Goal: Task Accomplishment & Management: Manage account settings

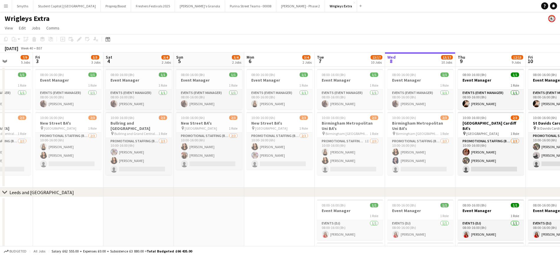
scroll to position [0, 178]
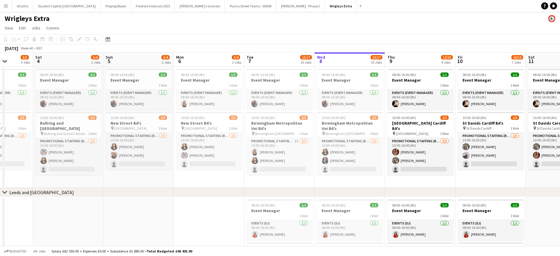
drag, startPoint x: 157, startPoint y: 172, endPoint x: 401, endPoint y: 166, distance: 244.1
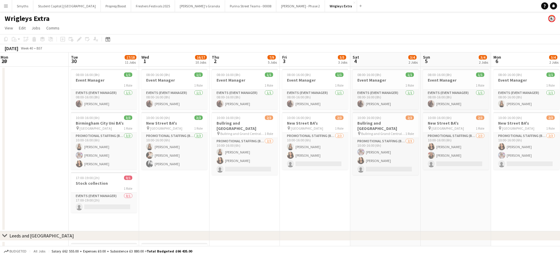
scroll to position [0, 142]
drag, startPoint x: 66, startPoint y: 124, endPoint x: 384, endPoint y: 127, distance: 317.6
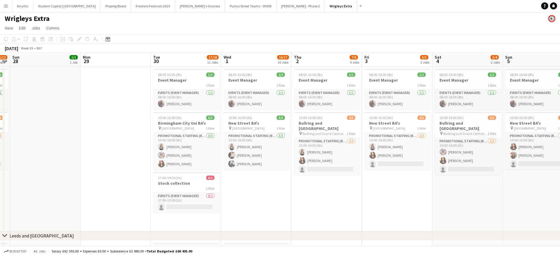
drag, startPoint x: 10, startPoint y: 114, endPoint x: 344, endPoint y: 102, distance: 334.6
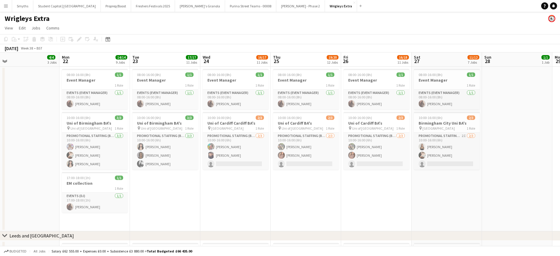
scroll to position [0, 150]
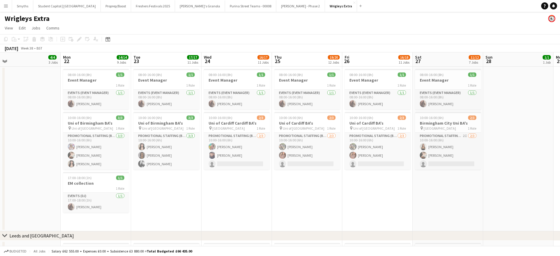
drag, startPoint x: 169, startPoint y: 102, endPoint x: 389, endPoint y: 97, distance: 219.9
click at [4, 7] on app-icon "Menu" at bounding box center [6, 6] width 5 height 5
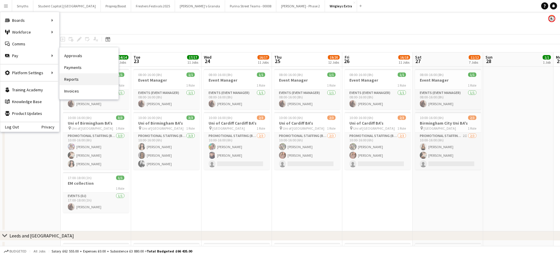
click at [70, 79] on link "Reports" at bounding box center [88, 79] width 59 height 12
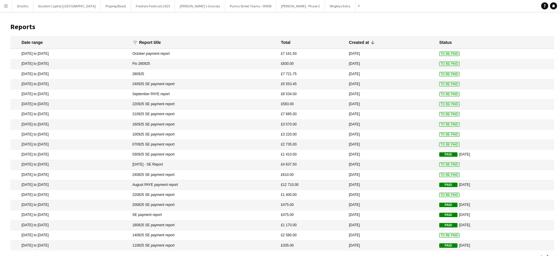
click at [6, 6] on app-icon "Menu" at bounding box center [6, 6] width 5 height 5
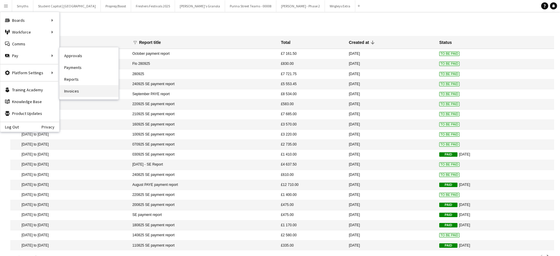
click at [80, 91] on link "Invoices" at bounding box center [88, 91] width 59 height 12
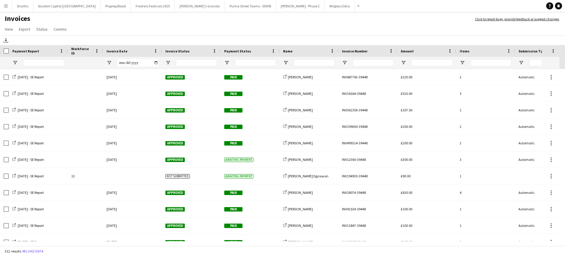
click at [2, 6] on button "Menu" at bounding box center [6, 6] width 12 height 12
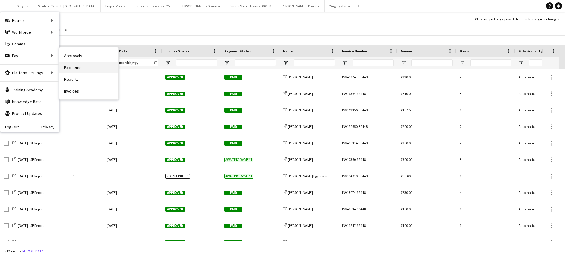
click at [74, 69] on link "Payments" at bounding box center [88, 68] width 59 height 12
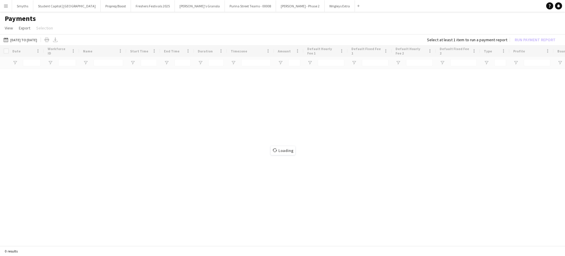
type input "***"
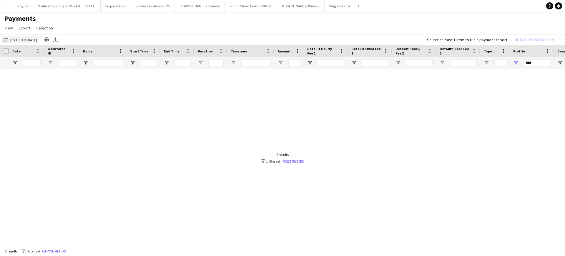
click at [38, 38] on button "01-09-2025 to 03-10-2025 01-09-2025 to 03-10-2025" at bounding box center [20, 39] width 36 height 7
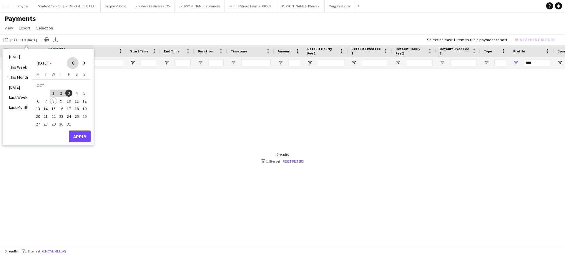
click at [74, 62] on span "Previous month" at bounding box center [73, 63] width 12 height 12
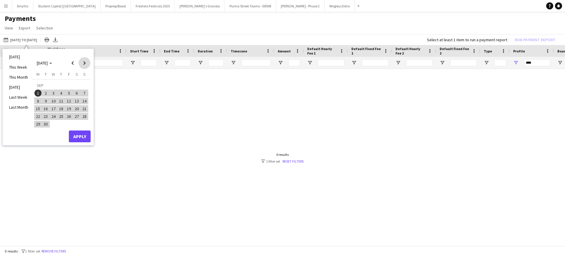
click at [87, 64] on span "Next month" at bounding box center [85, 63] width 12 height 12
click at [71, 64] on span "Previous month" at bounding box center [73, 63] width 12 height 12
click at [40, 88] on td "SEP" at bounding box center [61, 86] width 54 height 8
click at [82, 133] on button "Apply" at bounding box center [80, 136] width 22 height 12
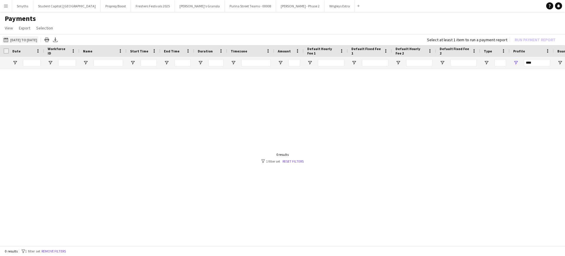
click at [26, 39] on button "01-09-2025 to 03-10-2025 01-09-2025 to 03-10-2025" at bounding box center [20, 39] width 36 height 7
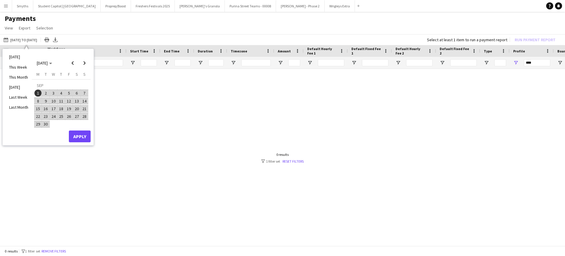
click at [38, 93] on span "1" at bounding box center [37, 92] width 7 height 7
click at [73, 129] on div "Monday M Tuesday T Wednesday W Thursday T Friday F Saturday S Sunday S SEP 1 2 …" at bounding box center [61, 101] width 59 height 59
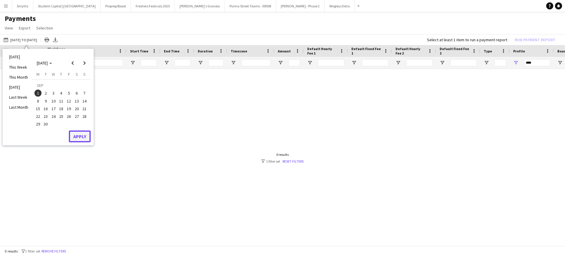
click at [76, 131] on button "Apply" at bounding box center [80, 136] width 22 height 12
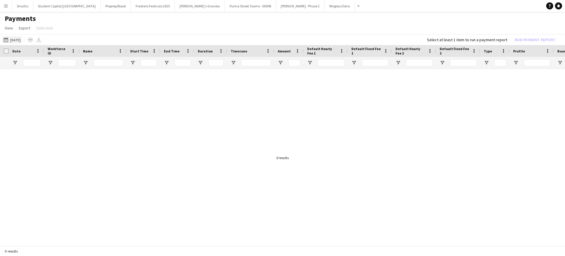
click at [22, 42] on button "01-09-2025 to 03-10-2025 01-09-2025" at bounding box center [11, 39] width 19 height 7
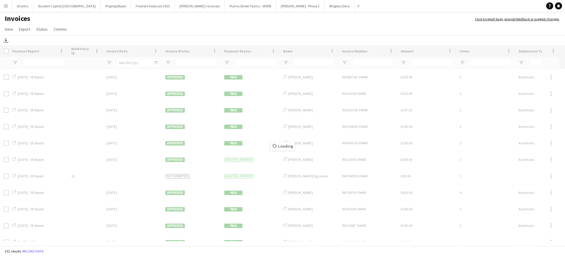
click at [6, 24] on h1 "Invoices" at bounding box center [234, 19] width 469 height 10
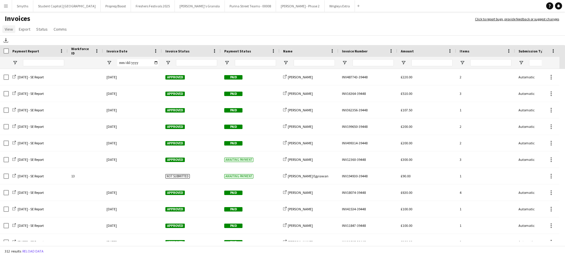
click at [7, 28] on span "View" at bounding box center [9, 28] width 8 height 5
click at [80, 27] on app-page-menu "View Customise view Customise filters Reset Filters Reset View Reset All Export…" at bounding box center [282, 29] width 565 height 11
click at [6, 10] on button "Menu" at bounding box center [6, 6] width 12 height 12
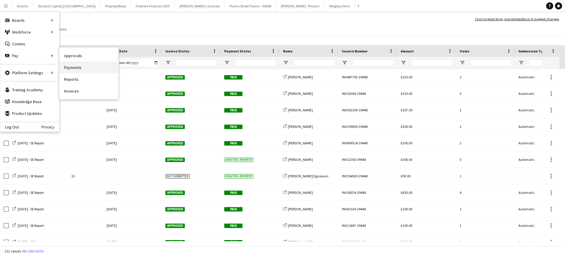
click at [74, 68] on link "Payments" at bounding box center [88, 68] width 59 height 12
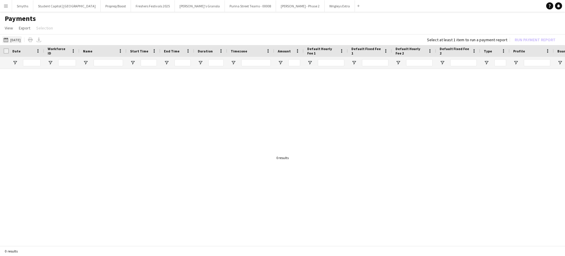
click at [20, 39] on button "[DATE] [DATE]" at bounding box center [11, 39] width 19 height 7
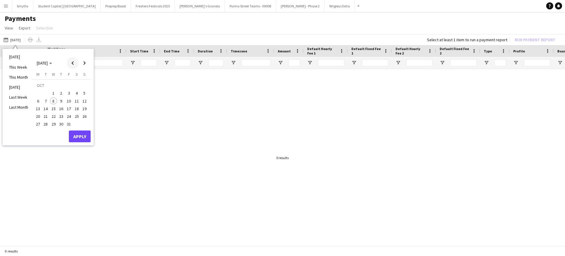
click at [70, 63] on span "Previous month" at bounding box center [73, 63] width 12 height 12
click at [39, 93] on span "1" at bounding box center [37, 92] width 7 height 7
click at [84, 66] on span "Next month" at bounding box center [85, 63] width 12 height 12
click at [52, 99] on span "8" at bounding box center [53, 100] width 7 height 7
click at [44, 102] on span "7" at bounding box center [45, 100] width 7 height 7
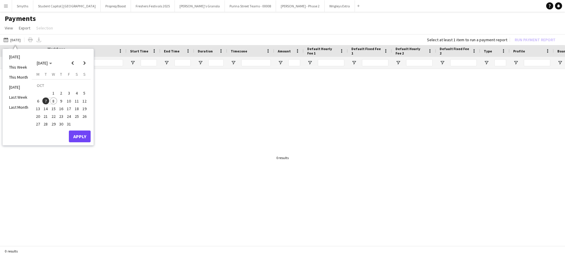
click at [54, 101] on span "8" at bounding box center [53, 100] width 7 height 7
click at [83, 133] on button "Apply" at bounding box center [80, 136] width 22 height 12
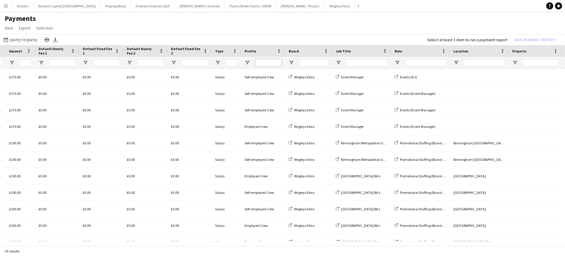
click at [278, 60] on input "Profile Filter Input" at bounding box center [268, 62] width 26 height 7
click at [248, 64] on span "Open Filter Menu" at bounding box center [247, 62] width 5 height 5
type input "**********"
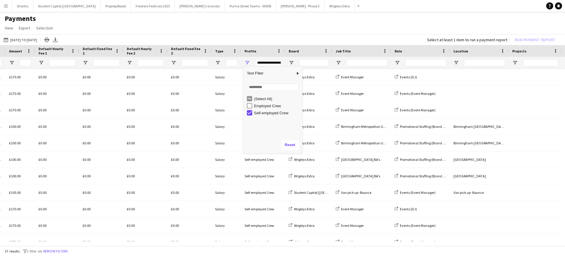
click at [361, 24] on app-page-menu "View Customise view Customise filters Reset Filters Reset View Reset All Export…" at bounding box center [282, 28] width 565 height 11
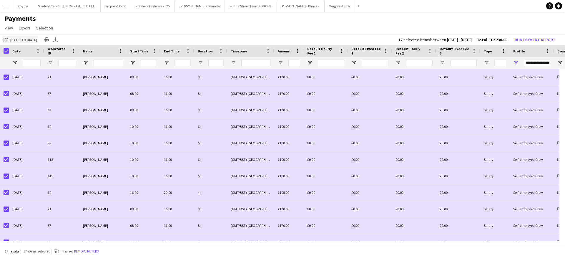
click at [30, 40] on button "01-09-2025 07-10-2025 to 08-10-2025" at bounding box center [20, 39] width 36 height 7
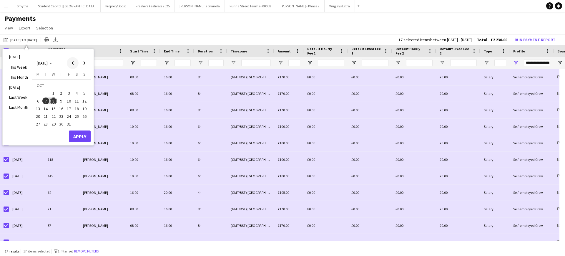
click at [71, 62] on span "Previous month" at bounding box center [73, 63] width 12 height 12
click at [40, 92] on span "1" at bounding box center [37, 92] width 7 height 7
click at [86, 62] on span "Next month" at bounding box center [85, 63] width 12 height 12
drag, startPoint x: 55, startPoint y: 93, endPoint x: 54, endPoint y: 98, distance: 4.8
click at [54, 98] on tbody "OCT 1 2 3 4 5 6 7 8 9 10 11 12 13 14 15 16 17 18 19 20 21 22 23 24 25 26 27 28 …" at bounding box center [61, 105] width 54 height 47
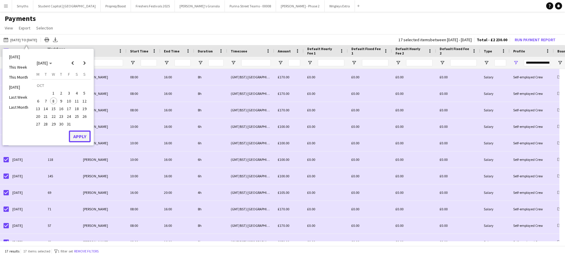
click at [77, 137] on button "Apply" at bounding box center [80, 136] width 22 height 12
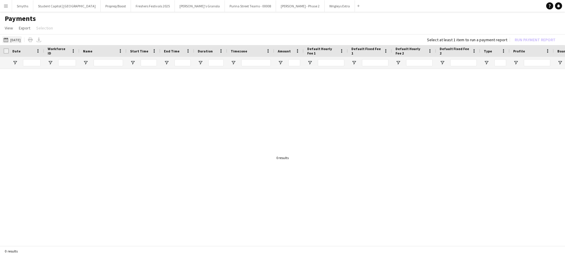
click at [13, 41] on button "[DATE] [DATE]" at bounding box center [11, 39] width 19 height 7
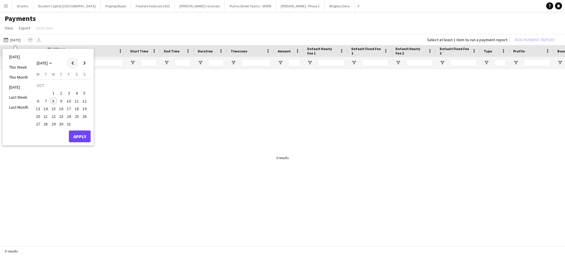
click at [74, 61] on span "Previous month" at bounding box center [73, 63] width 12 height 12
click at [38, 93] on span "1" at bounding box center [37, 92] width 7 height 7
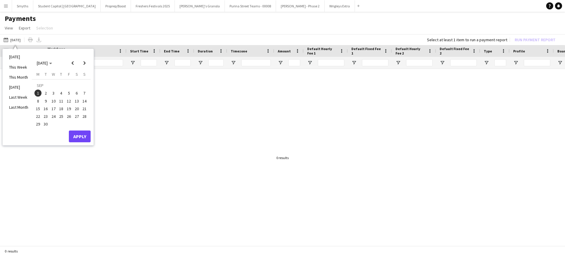
click at [38, 93] on span "1" at bounding box center [37, 92] width 7 height 7
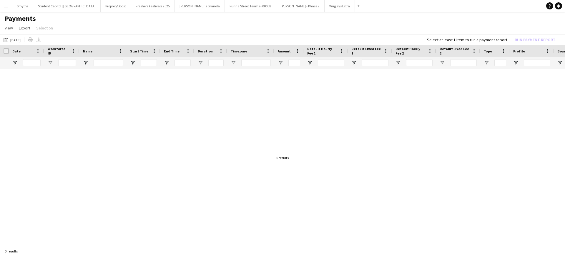
click at [4, 6] on app-icon "Menu" at bounding box center [6, 6] width 5 height 5
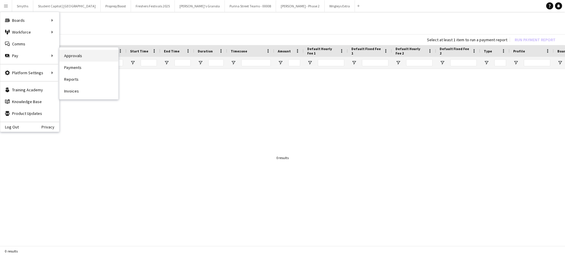
click at [69, 60] on link "Approvals" at bounding box center [88, 56] width 59 height 12
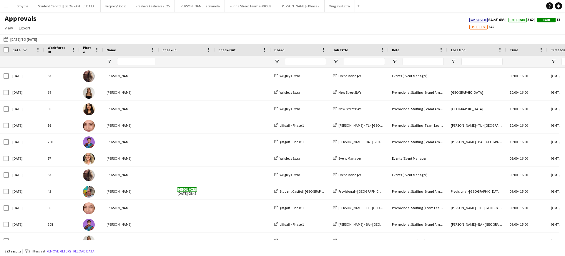
click at [7, 5] on app-icon "Menu" at bounding box center [6, 6] width 5 height 5
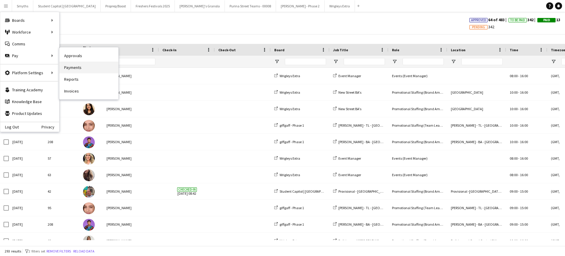
click at [85, 65] on link "Payments" at bounding box center [88, 68] width 59 height 12
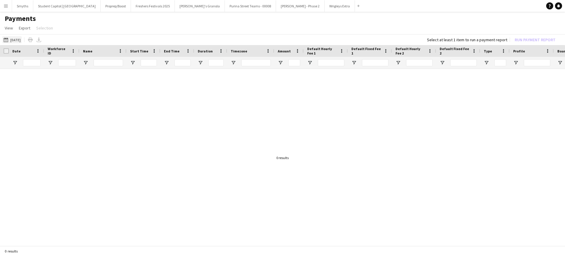
click at [8, 41] on app-icon "[DATE]" at bounding box center [7, 39] width 7 height 5
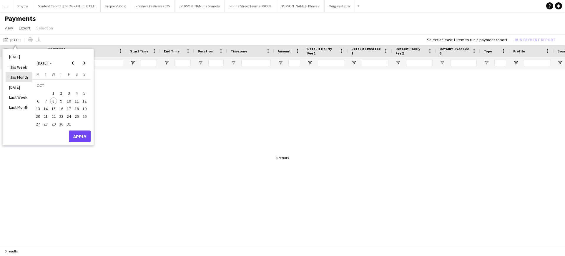
click at [20, 80] on li "This Month" at bounding box center [19, 77] width 26 height 10
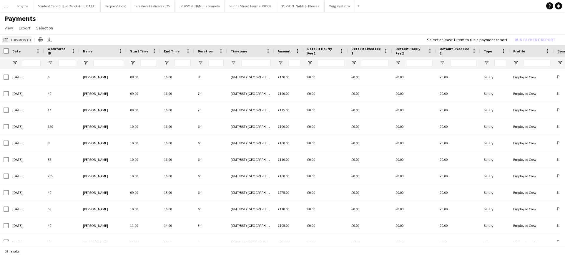
click at [13, 41] on button "[DATE] This Month" at bounding box center [17, 39] width 30 height 7
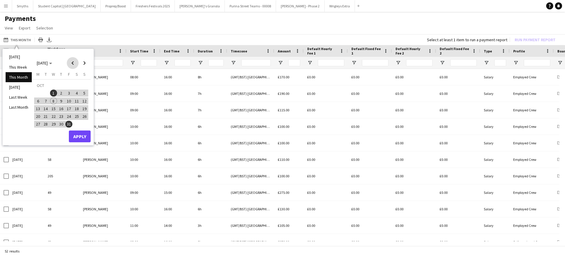
click at [71, 59] on span "Previous month" at bounding box center [73, 63] width 12 height 12
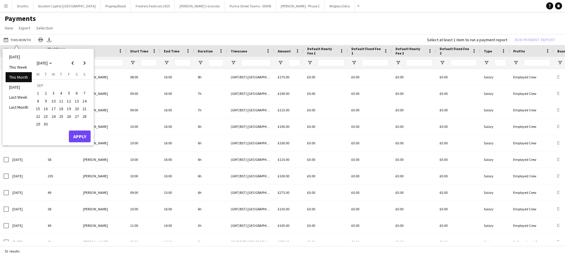
click at [39, 92] on span "1" at bounding box center [37, 92] width 7 height 7
click at [87, 62] on span "Next month" at bounding box center [85, 63] width 12 height 12
click at [53, 102] on span "8" at bounding box center [53, 100] width 7 height 7
click at [82, 143] on div "[DATE] This Week This Month [DATE] Last Week Last Month [DATE] [DATE] [DATE] M …" at bounding box center [48, 97] width 91 height 96
click at [80, 140] on button "Apply" at bounding box center [80, 136] width 22 height 12
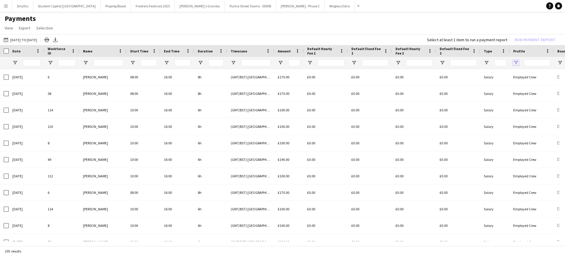
click at [515, 63] on span "Open Filter Menu" at bounding box center [515, 62] width 5 height 5
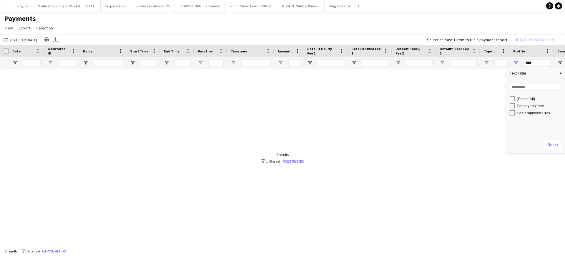
type input "**********"
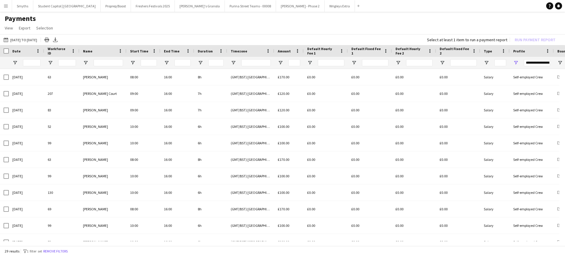
click at [429, 17] on h1 "Payments" at bounding box center [282, 18] width 565 height 9
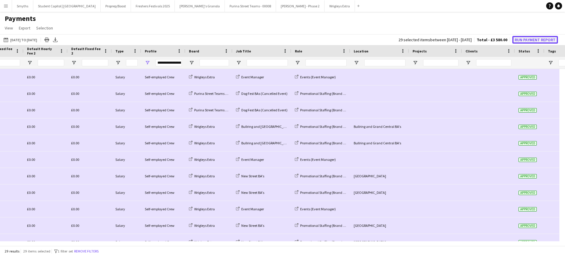
click at [539, 40] on button "Run Payment Report" at bounding box center [535, 40] width 46 height 8
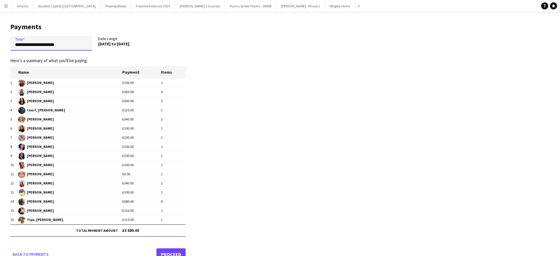
click at [18, 45] on input "**********" at bounding box center [51, 43] width 82 height 15
type input "**********"
click at [175, 252] on link "Proceed" at bounding box center [170, 254] width 29 height 12
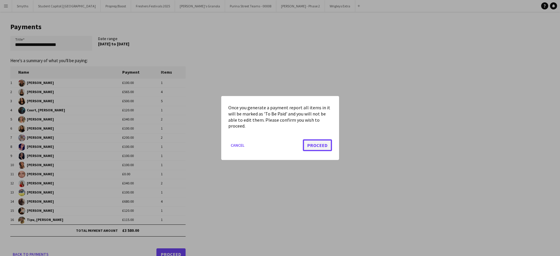
click at [316, 140] on button "Proceed" at bounding box center [317, 145] width 29 height 12
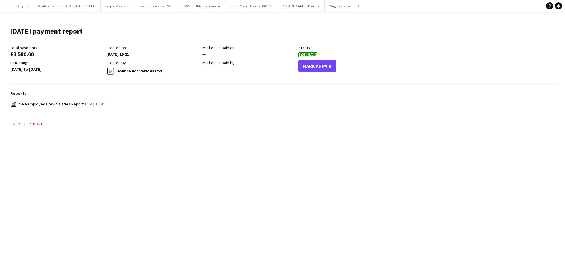
click at [5, 7] on app-icon "Menu" at bounding box center [6, 6] width 5 height 5
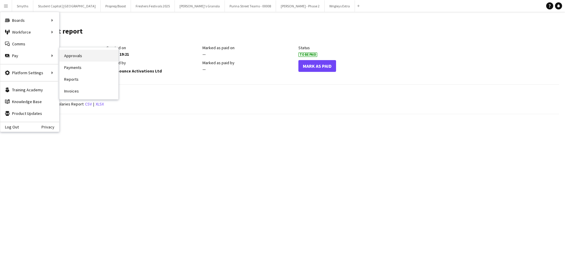
click at [69, 56] on link "Approvals" at bounding box center [88, 56] width 59 height 12
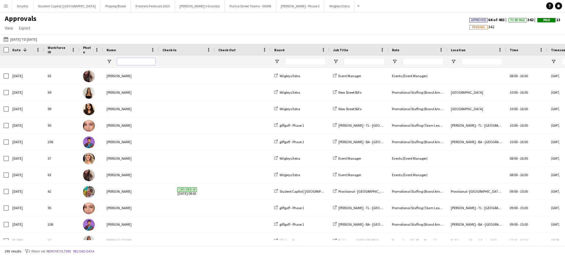
click at [134, 60] on input "Name Filter Input" at bounding box center [136, 61] width 38 height 7
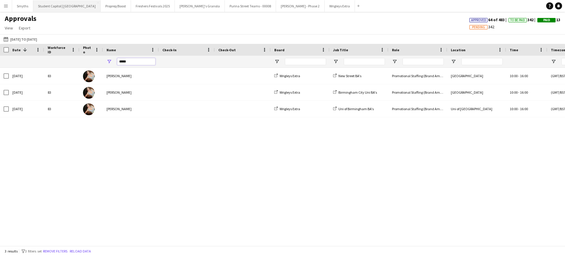
type input "*****"
click at [145, 59] on input "*****" at bounding box center [136, 61] width 38 height 7
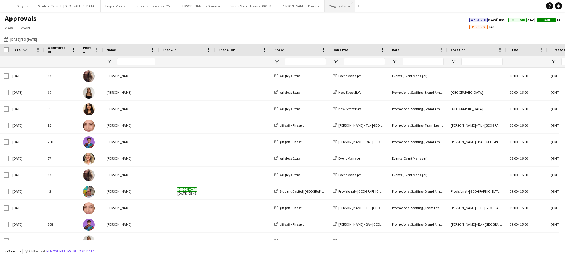
click at [325, 6] on button "Wrigleys Extra Close" at bounding box center [340, 5] width 30 height 11
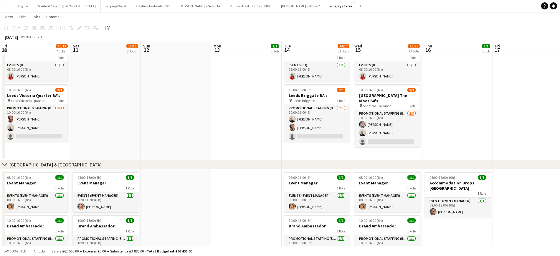
scroll to position [0, 195]
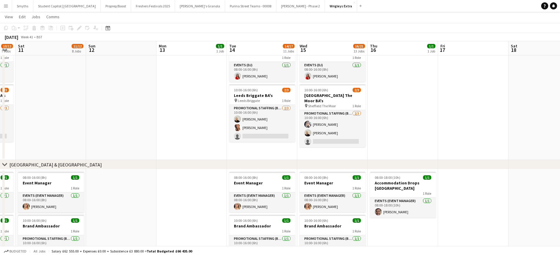
drag, startPoint x: 477, startPoint y: 125, endPoint x: 211, endPoint y: 107, distance: 266.4
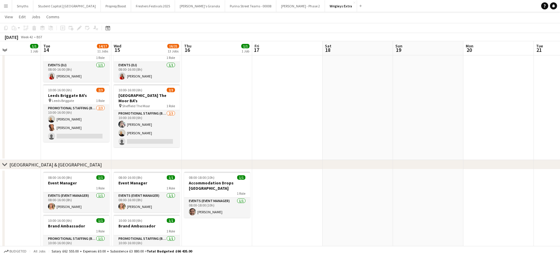
drag, startPoint x: 453, startPoint y: 113, endPoint x: 269, endPoint y: 94, distance: 184.9
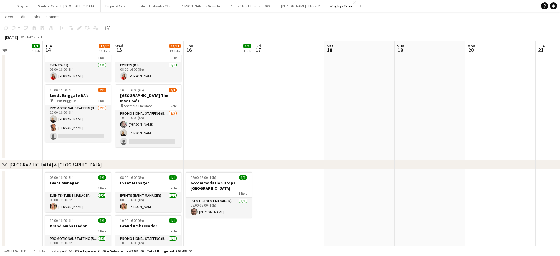
click at [208, 81] on app-date-cell at bounding box center [218, 99] width 70 height 121
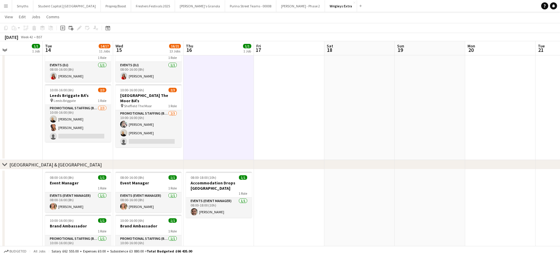
click at [208, 81] on app-date-cell at bounding box center [218, 99] width 70 height 121
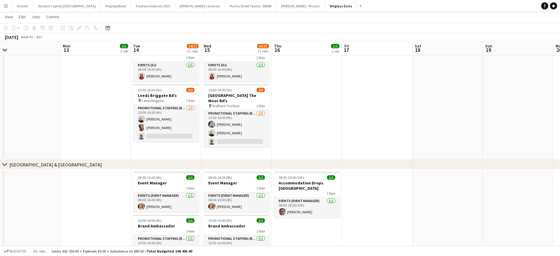
scroll to position [0, 221]
drag, startPoint x: 208, startPoint y: 81, endPoint x: 296, endPoint y: 79, distance: 87.7
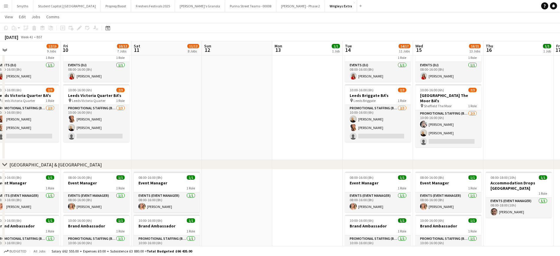
scroll to position [0, 150]
drag, startPoint x: 334, startPoint y: 94, endPoint x: 546, endPoint y: 63, distance: 214.4
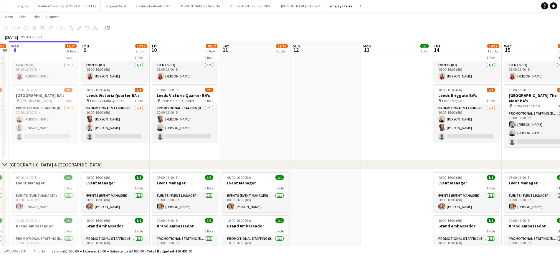
scroll to position [0, 204]
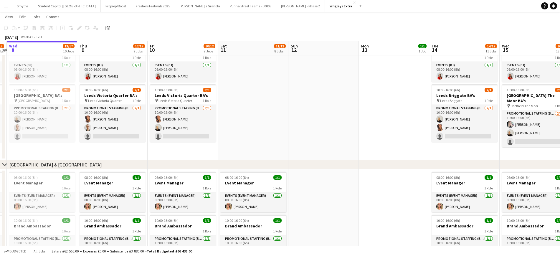
drag, startPoint x: 253, startPoint y: 130, endPoint x: 339, endPoint y: 133, distance: 86.3
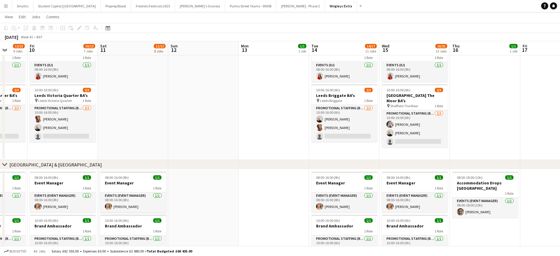
scroll to position [0, 184]
drag, startPoint x: 378, startPoint y: 136, endPoint x: 257, endPoint y: 129, distance: 120.6
click at [469, 75] on app-date-cell at bounding box center [484, 99] width 70 height 121
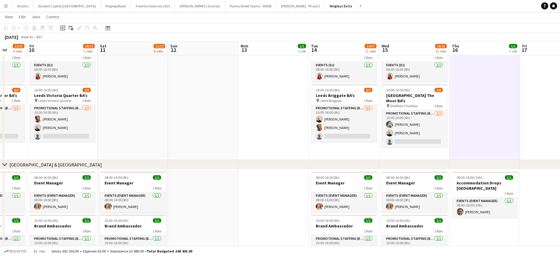
click at [62, 28] on icon at bounding box center [62, 27] width 3 height 3
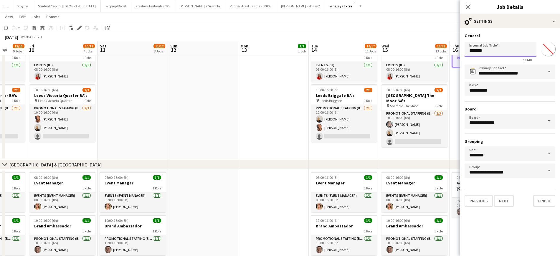
click at [484, 55] on input "*******" at bounding box center [500, 49] width 72 height 15
type input "**********"
click at [511, 197] on button "Next" at bounding box center [504, 201] width 20 height 12
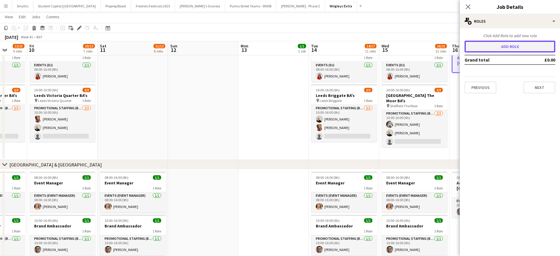
click at [518, 48] on button "Add role" at bounding box center [509, 47] width 91 height 12
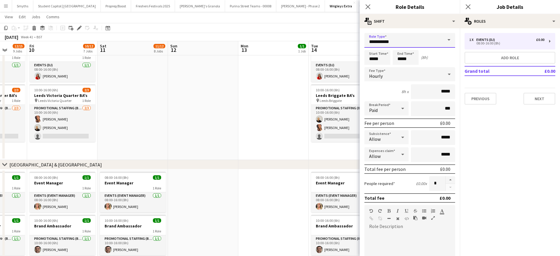
click at [421, 41] on input "**********" at bounding box center [409, 40] width 91 height 15
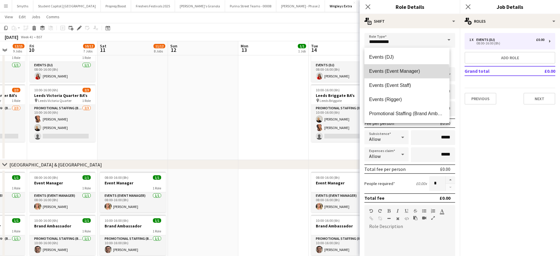
click at [406, 74] on span "Events (Event Manager)" at bounding box center [407, 71] width 76 height 6
type input "**********"
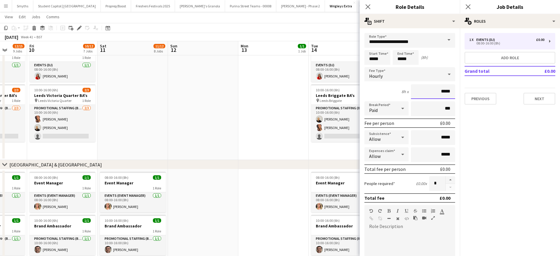
click at [432, 92] on input "*****" at bounding box center [433, 91] width 44 height 15
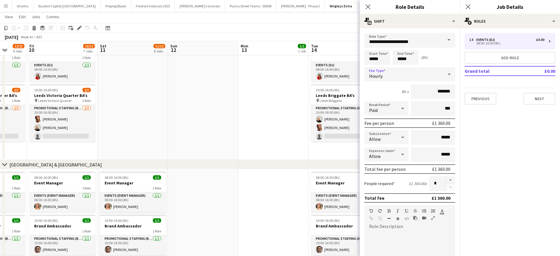
click at [447, 74] on icon at bounding box center [448, 74] width 3 height 1
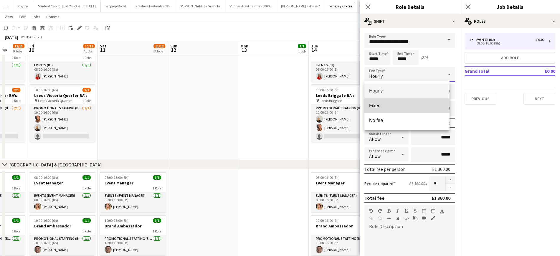
click at [379, 104] on span "Fixed" at bounding box center [407, 106] width 76 height 6
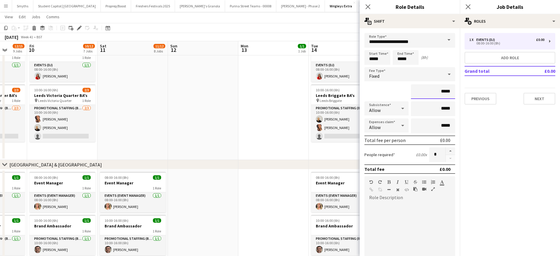
click at [433, 91] on input "*****" at bounding box center [433, 91] width 44 height 15
type input "*******"
click at [436, 109] on input "*****" at bounding box center [433, 108] width 44 height 15
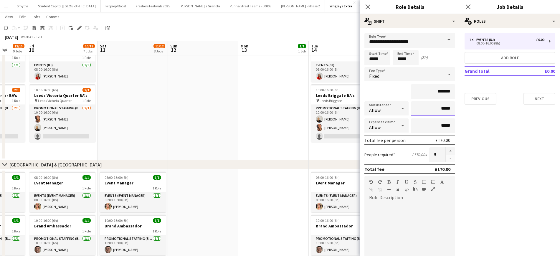
click at [436, 109] on input "*****" at bounding box center [433, 108] width 44 height 15
type input "******"
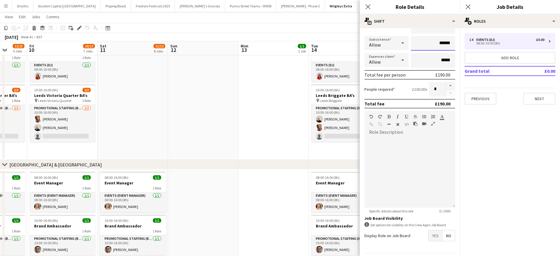
scroll to position [84, 0]
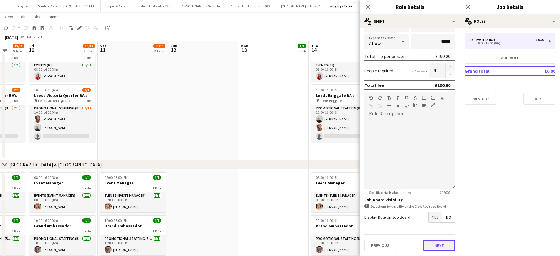
click at [428, 246] on button "Next" at bounding box center [439, 245] width 32 height 12
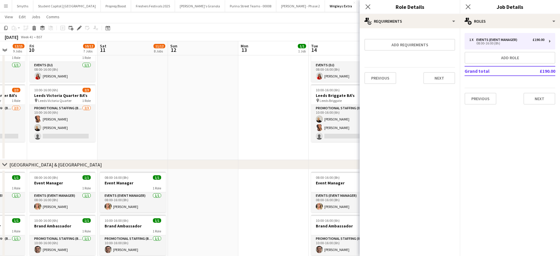
scroll to position [0, 0]
click at [544, 94] on button "Next" at bounding box center [539, 99] width 32 height 12
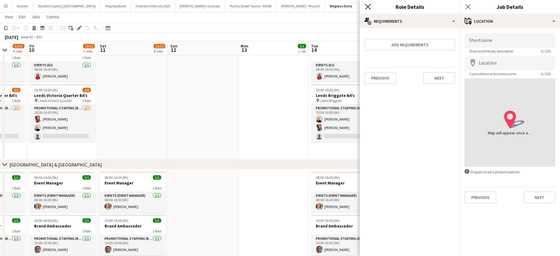
click at [369, 5] on icon at bounding box center [368, 7] width 6 height 6
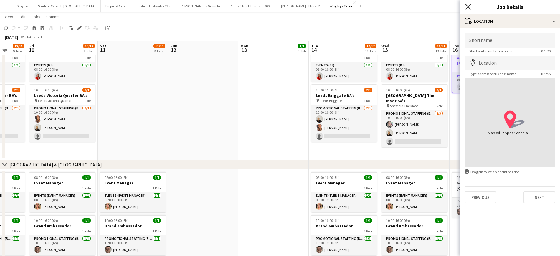
click at [466, 6] on icon "Close pop-in" at bounding box center [468, 7] width 6 height 6
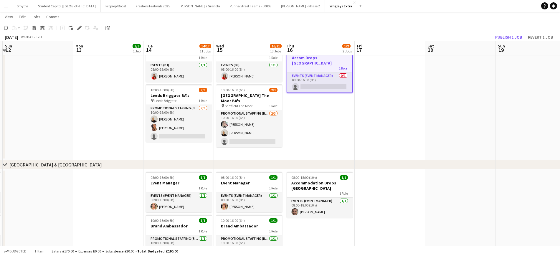
drag, startPoint x: 478, startPoint y: 104, endPoint x: 312, endPoint y: 105, distance: 166.0
click at [294, 66] on div "1 Role" at bounding box center [318, 68] width 65 height 5
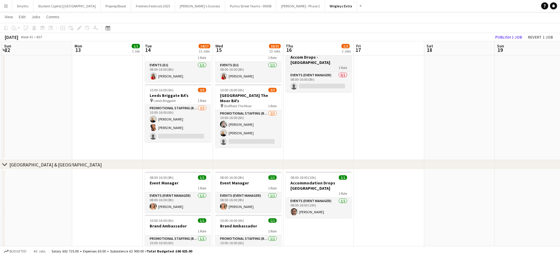
click at [301, 65] on div "1 Role" at bounding box center [319, 67] width 66 height 5
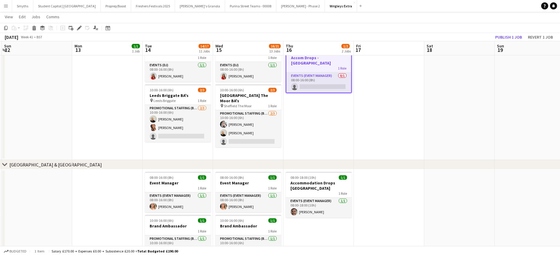
click at [362, 73] on app-date-cell at bounding box center [388, 99] width 70 height 121
click at [374, 78] on app-date-cell at bounding box center [388, 99] width 70 height 121
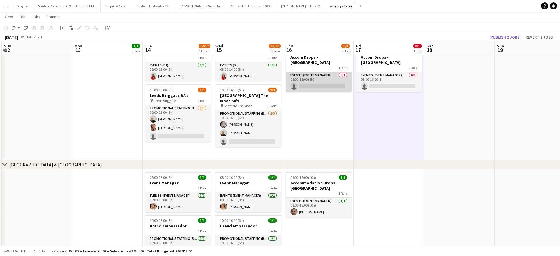
click at [318, 81] on app-card-role "Events (Event Manager) 0/1 08:00-16:00 (8h) single-neutral-actions" at bounding box center [319, 82] width 66 height 20
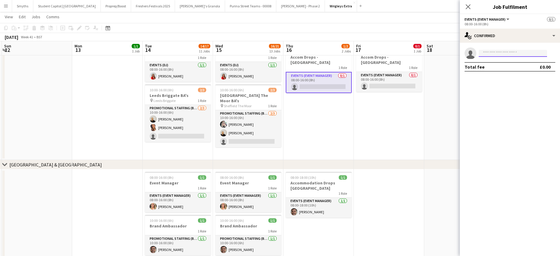
click at [482, 54] on input at bounding box center [512, 53] width 68 height 7
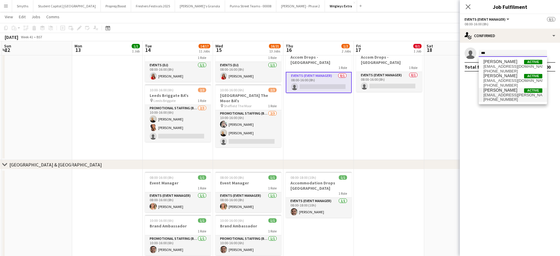
type input "***"
click at [501, 91] on span "[PERSON_NAME]" at bounding box center [500, 90] width 34 height 5
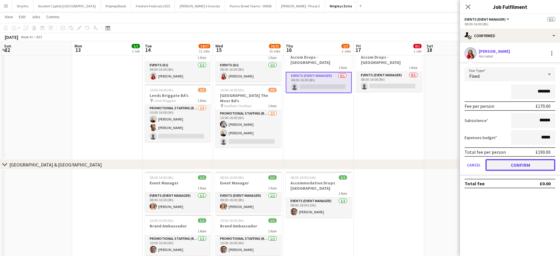
click at [541, 165] on button "Confirm" at bounding box center [520, 165] width 70 height 12
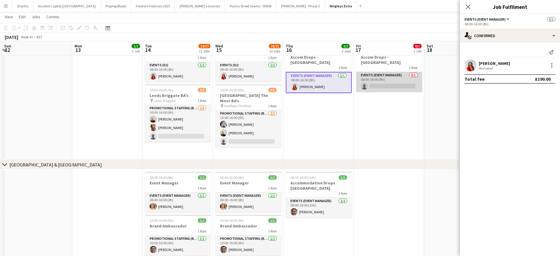
click at [402, 79] on app-card-role "Events (Event Manager) 0/1 08:00-16:00 (8h) single-neutral-actions" at bounding box center [389, 82] width 66 height 20
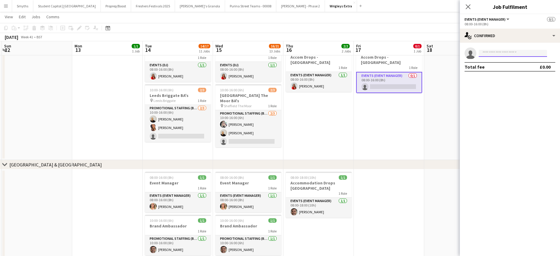
click at [497, 51] on input at bounding box center [512, 53] width 68 height 7
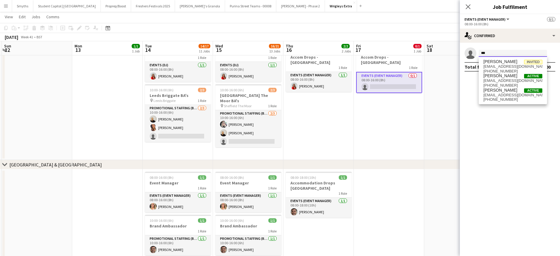
click at [491, 52] on input "***" at bounding box center [512, 53] width 68 height 7
type input "***"
click at [498, 93] on span "[EMAIL_ADDRESS][PERSON_NAME][DOMAIN_NAME]" at bounding box center [512, 95] width 59 height 5
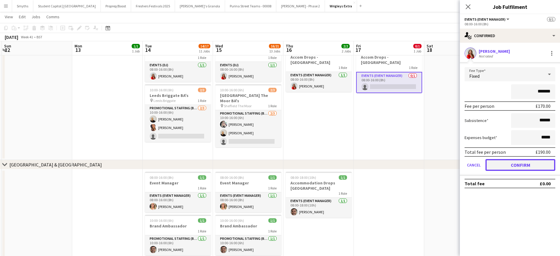
click at [515, 166] on button "Confirm" at bounding box center [520, 165] width 70 height 12
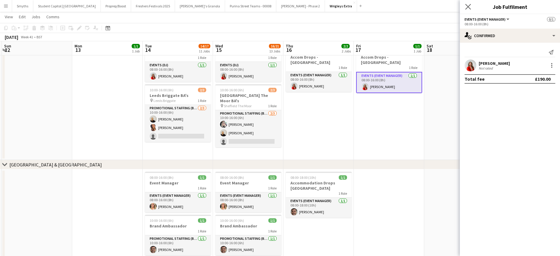
click at [469, 9] on app-icon "Close pop-in" at bounding box center [468, 7] width 9 height 9
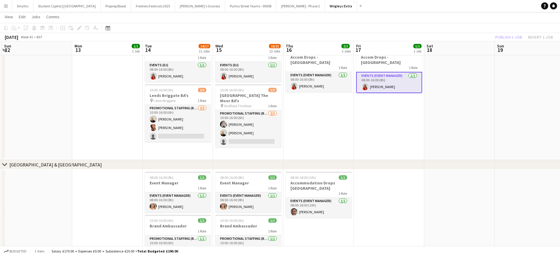
click at [500, 81] on app-date-cell at bounding box center [529, 99] width 70 height 121
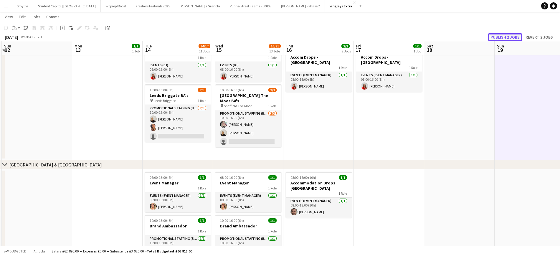
click at [508, 37] on button "Publish 2 jobs" at bounding box center [505, 37] width 34 height 8
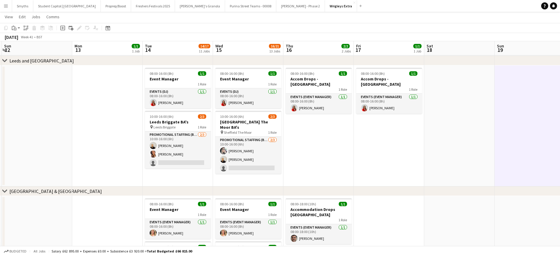
scroll to position [132, 0]
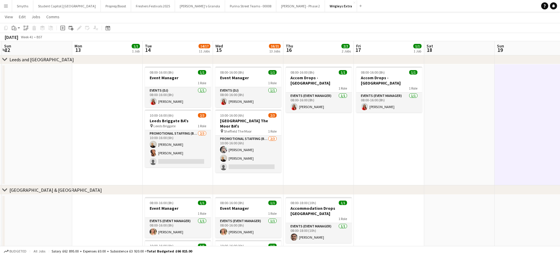
drag, startPoint x: 103, startPoint y: 186, endPoint x: 470, endPoint y: 152, distance: 368.6
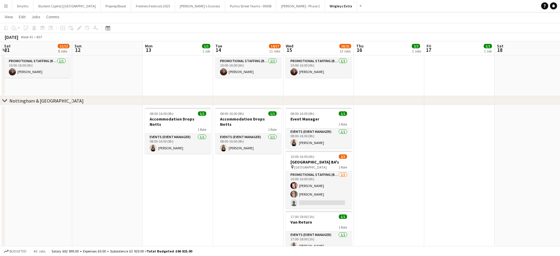
scroll to position [0, 164]
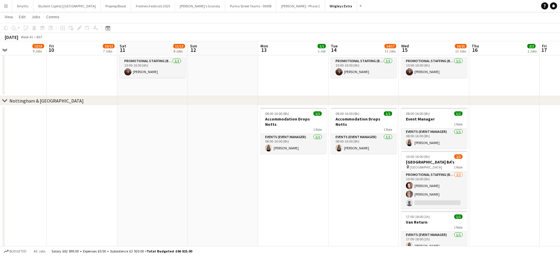
drag, startPoint x: 302, startPoint y: 183, endPoint x: 488, endPoint y: 172, distance: 186.1
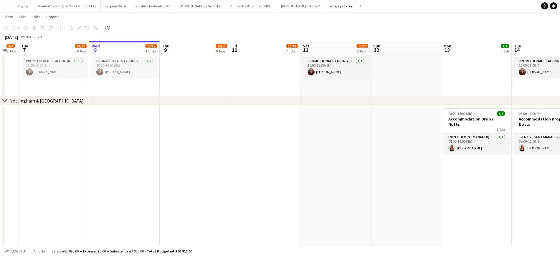
scroll to position [0, 118]
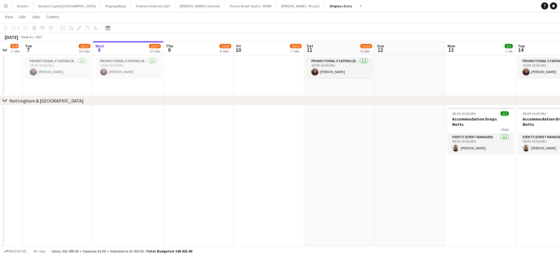
drag, startPoint x: 233, startPoint y: 165, endPoint x: 419, endPoint y: 155, distance: 186.8
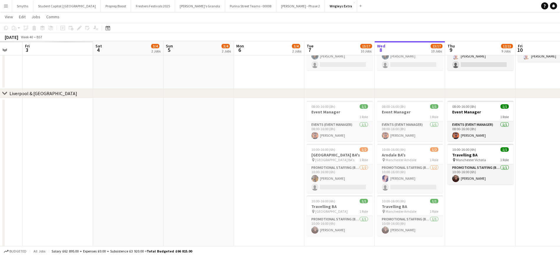
scroll to position [0, 131]
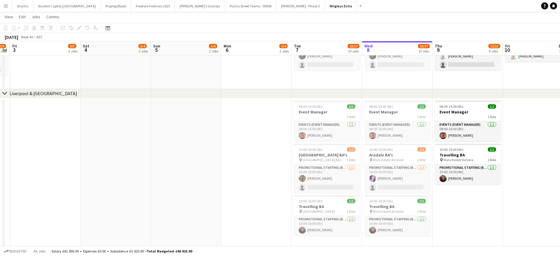
drag, startPoint x: 232, startPoint y: 204, endPoint x: 501, endPoint y: 161, distance: 272.2
click at [501, 161] on app-calendar-viewport "Wed 1 16/17 10 Jobs Thu 2 7/9 5 Jobs Fri 3 3/5 3 Jobs Sat 4 3/4 2 Jobs Sun 5 3/…" at bounding box center [280, 24] width 560 height 807
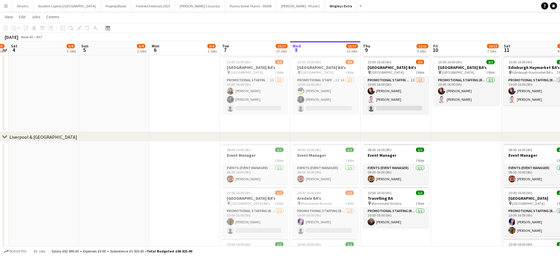
drag, startPoint x: 152, startPoint y: 162, endPoint x: 55, endPoint y: 138, distance: 99.9
click at [55, 138] on div "chevron-right [GEOGRAPHIC_DATA] and [GEOGRAPHIC_DATA] chevron-right [GEOGRAPHIC…" at bounding box center [280, 46] width 560 height 851
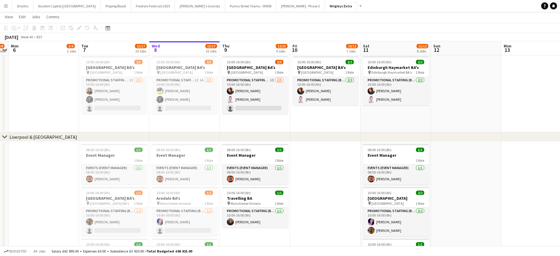
scroll to position [0, 147]
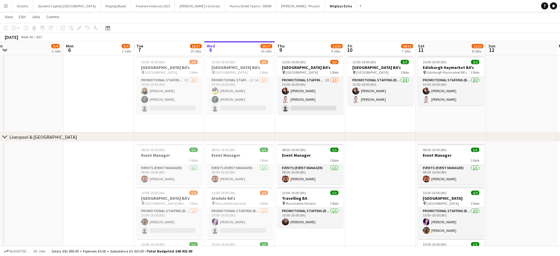
drag, startPoint x: 161, startPoint y: 153, endPoint x: 10, endPoint y: 140, distance: 151.5
click at [10, 140] on div "chevron-right [GEOGRAPHIC_DATA] and [GEOGRAPHIC_DATA] chevron-right [GEOGRAPHIC…" at bounding box center [280, 46] width 560 height 851
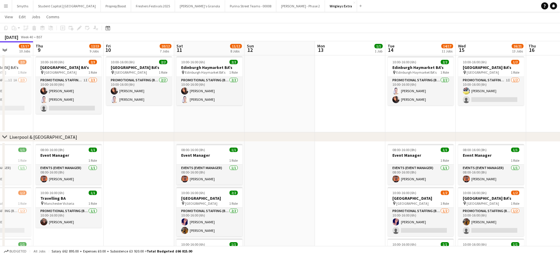
scroll to position [0, 178]
drag, startPoint x: 363, startPoint y: 165, endPoint x: 121, endPoint y: 141, distance: 243.4
click at [121, 141] on div "chevron-right [GEOGRAPHIC_DATA] and [GEOGRAPHIC_DATA] chevron-right [GEOGRAPHIC…" at bounding box center [280, 46] width 560 height 851
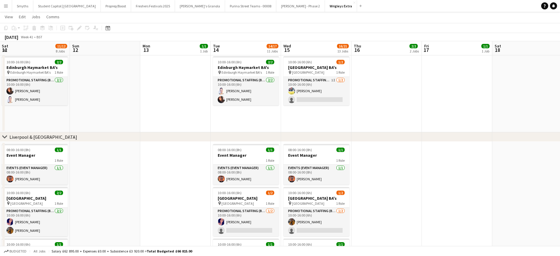
scroll to position [0, 212]
drag, startPoint x: 347, startPoint y: 160, endPoint x: 173, endPoint y: 156, distance: 174.3
click at [173, 156] on app-calendar-viewport "Wed 8 13/17 10 Jobs Thu 9 12/15 9 Jobs Fri 10 10/12 7 Jobs Sat 11 11/12 8 Jobs …" at bounding box center [280, 46] width 560 height 851
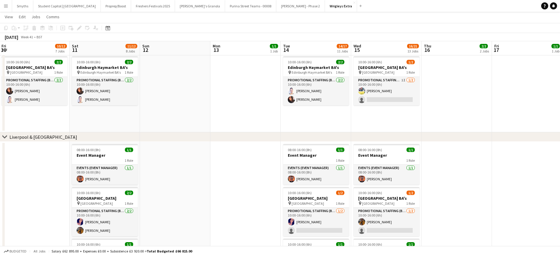
scroll to position [0, 160]
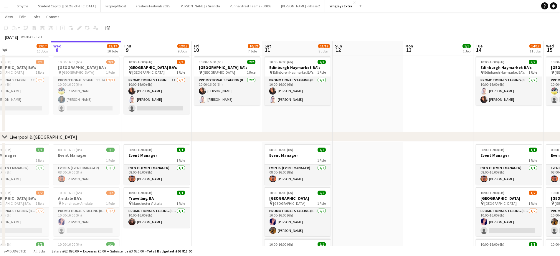
drag, startPoint x: 183, startPoint y: 192, endPoint x: 446, endPoint y: 178, distance: 263.2
click at [446, 178] on app-calendar-viewport "Sun 5 3/4 2 Jobs Mon 6 3/4 2 Jobs Tue 7 13/17 10 Jobs Wed 8 13/17 10 Jobs Thu 9…" at bounding box center [280, 46] width 560 height 851
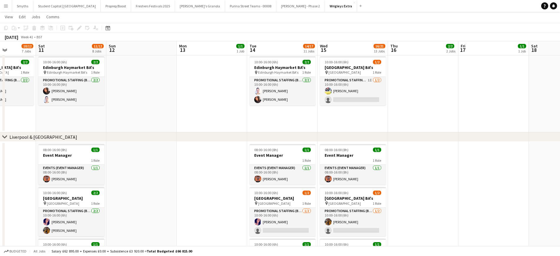
drag, startPoint x: 431, startPoint y: 201, endPoint x: 205, endPoint y: 188, distance: 225.8
click at [205, 188] on app-calendar-viewport "Wed 8 13/17 10 Jobs Thu 9 12/15 9 Jobs Fri 10 10/12 7 Jobs Sat 11 11/12 8 Jobs …" at bounding box center [280, 46] width 560 height 851
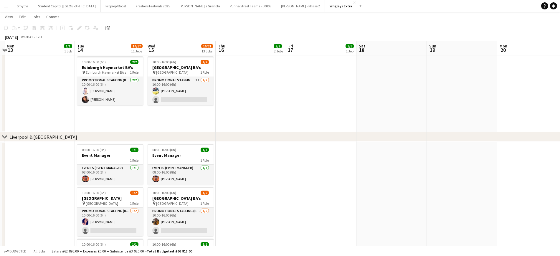
drag, startPoint x: 434, startPoint y: 203, endPoint x: 263, endPoint y: 183, distance: 172.2
click at [263, 183] on app-calendar-viewport "Fri 10 10/12 7 Jobs Sat 11 11/12 8 Jobs Sun 12 Mon 13 1/1 1 Job Tue 14 14/17 11…" at bounding box center [280, 46] width 560 height 851
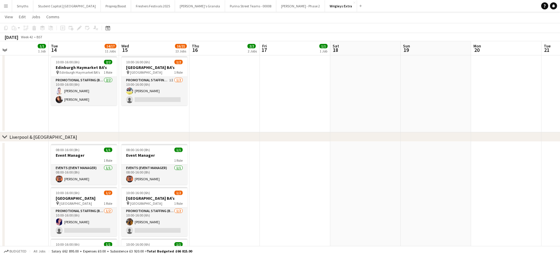
scroll to position [0, 235]
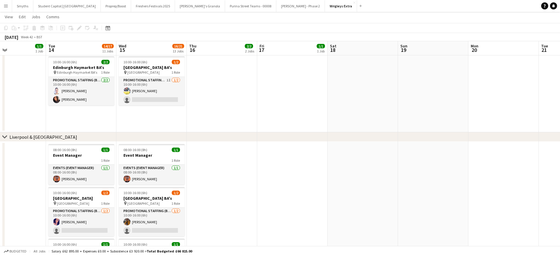
drag, startPoint x: 260, startPoint y: 172, endPoint x: 230, endPoint y: 170, distance: 30.7
click at [230, 170] on app-calendar-viewport "Fri 10 10/12 7 Jobs Sat 11 11/12 8 Jobs Sun 12 Mon 13 1/1 1 Job Tue 14 14/17 11…" at bounding box center [280, 46] width 560 height 851
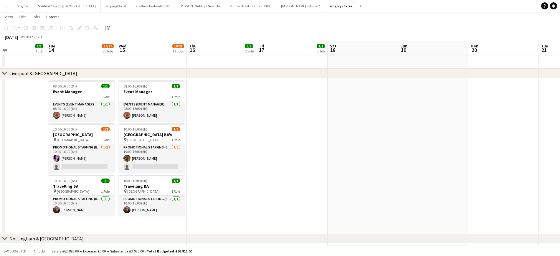
scroll to position [628, 0]
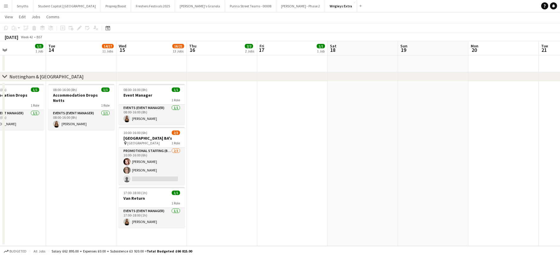
click at [5, 5] on app-icon "Menu" at bounding box center [6, 6] width 5 height 5
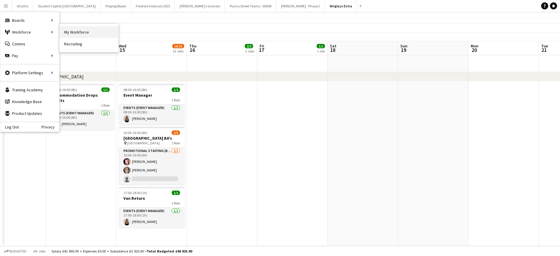
click at [81, 34] on link "My Workforce" at bounding box center [88, 32] width 59 height 12
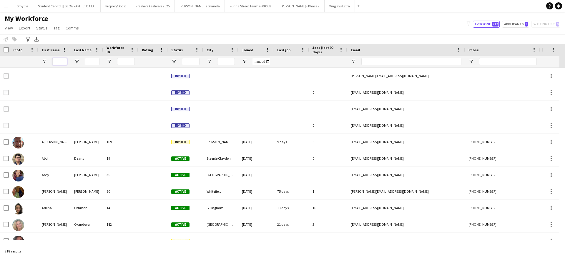
click at [57, 58] on input "First Name Filter Input" at bounding box center [59, 61] width 15 height 7
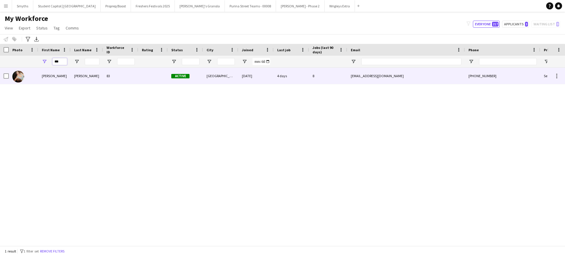
type input "***"
click at [61, 77] on div "[PERSON_NAME]" at bounding box center [54, 76] width 32 height 16
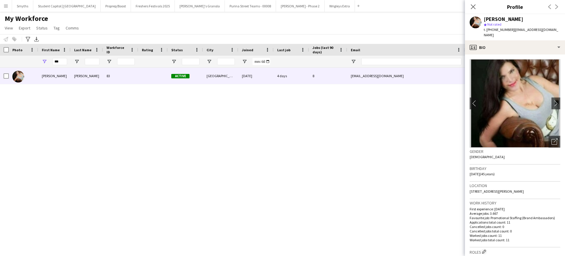
click at [511, 29] on span "| [EMAIL_ADDRESS][DOMAIN_NAME]" at bounding box center [521, 32] width 74 height 10
click at [539, 28] on span "| [EMAIL_ADDRESS][DOMAIN_NAME]" at bounding box center [521, 32] width 74 height 10
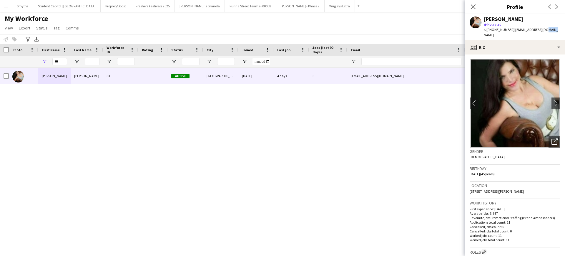
drag, startPoint x: 558, startPoint y: 29, endPoint x: 512, endPoint y: 33, distance: 46.6
click at [512, 33] on div "[PERSON_NAME] star Not rated t. [PHONE_NUMBER] | [EMAIL_ADDRESS][DOMAIN_NAME]" at bounding box center [515, 27] width 100 height 26
copy span "[EMAIL_ADDRESS][DOMAIN_NAME]"
click at [476, 7] on app-icon "Close pop-in" at bounding box center [473, 7] width 9 height 9
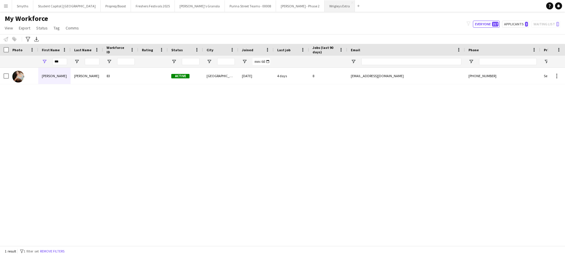
click at [325, 11] on button "Wrigleys Extra Close" at bounding box center [340, 5] width 30 height 11
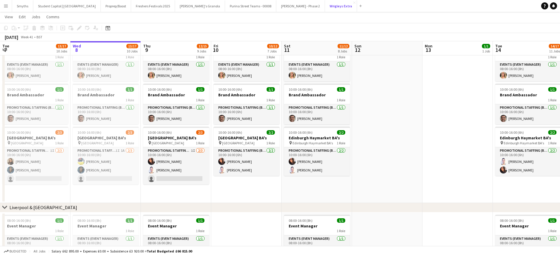
scroll to position [280, 0]
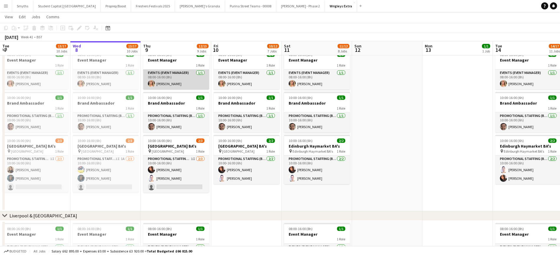
click at [167, 87] on app-card-role "Events (Event Manager) [DATE] 08:00-16:00 (8h) [PERSON_NAME]" at bounding box center [176, 79] width 66 height 20
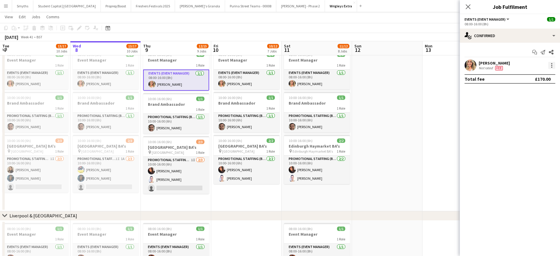
click at [549, 65] on div at bounding box center [551, 65] width 7 height 7
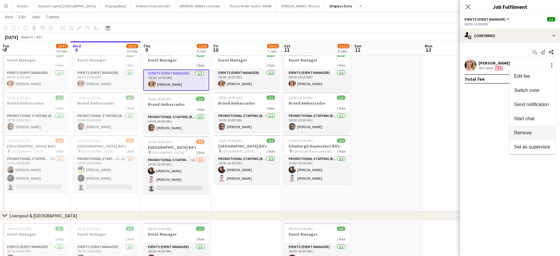
click at [534, 133] on span "Remove" at bounding box center [532, 132] width 36 height 5
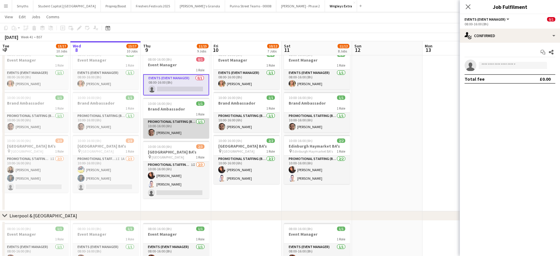
click at [166, 132] on app-card-role "Promotional Staffing (Brand Ambassadors) [DATE] 10:00-16:00 (6h) [PERSON_NAME]" at bounding box center [176, 128] width 66 height 20
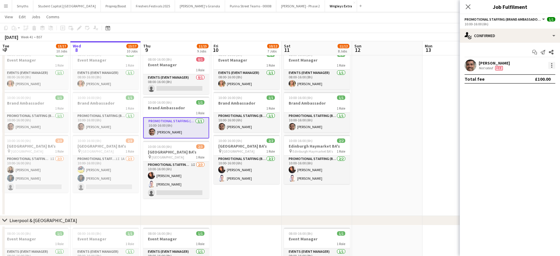
click at [552, 67] on div at bounding box center [551, 67] width 1 height 1
click at [552, 67] on div at bounding box center [280, 128] width 560 height 256
click at [549, 60] on div "[PERSON_NAME] Not rated Fee" at bounding box center [509, 65] width 100 height 12
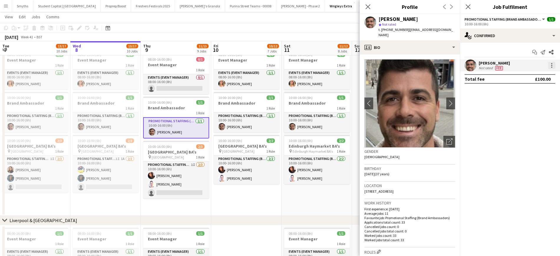
click at [555, 62] on div at bounding box center [551, 65] width 7 height 7
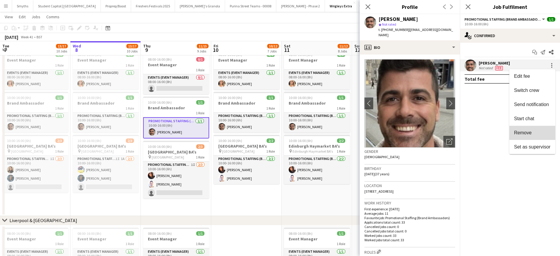
click at [531, 131] on span "Remove" at bounding box center [523, 132] width 18 height 5
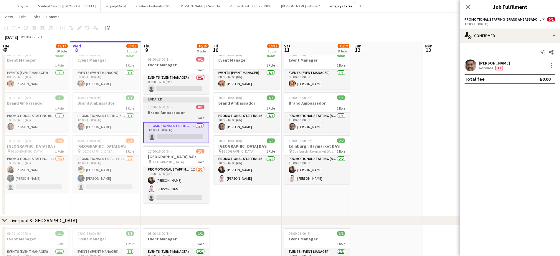
click at [167, 110] on h3 "Brand Ambassador" at bounding box center [176, 112] width 66 height 5
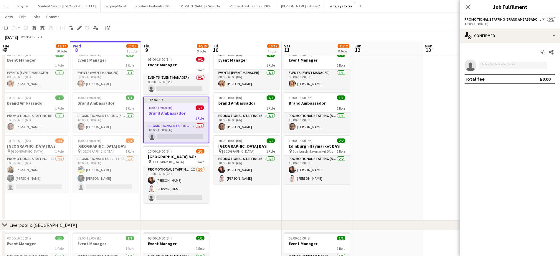
click at [166, 111] on h3 "Brand Ambassador" at bounding box center [176, 112] width 65 height 5
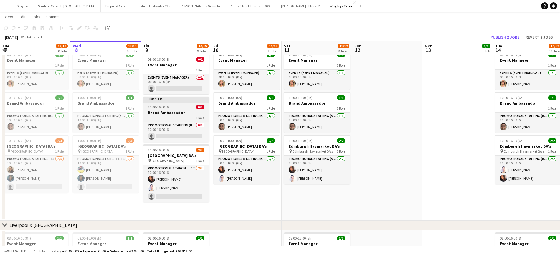
click at [164, 109] on span "10:00-16:00 (6h)" at bounding box center [160, 107] width 24 height 4
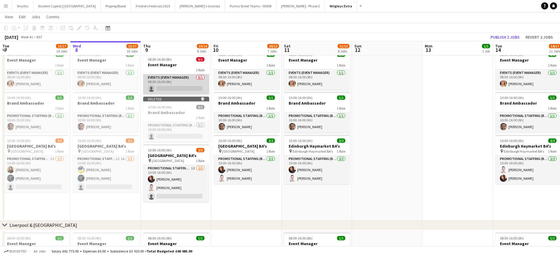
click at [165, 89] on app-card-role "Events (Event Manager) 0/1 08:00-16:00 (8h) single-neutral-actions" at bounding box center [176, 84] width 66 height 20
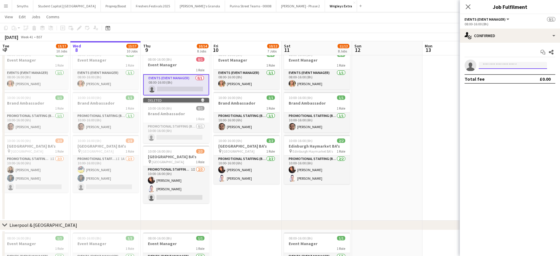
click at [486, 65] on input at bounding box center [512, 65] width 68 height 7
type input "***"
click at [440, 83] on app-date-cell at bounding box center [457, 134] width 70 height 174
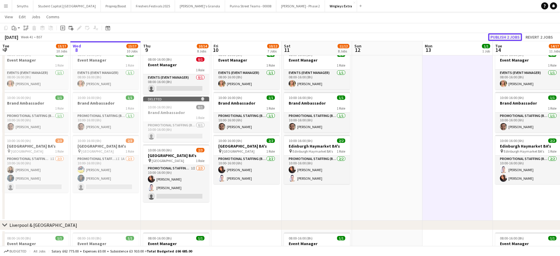
click at [513, 36] on button "Publish 2 jobs" at bounding box center [505, 37] width 34 height 8
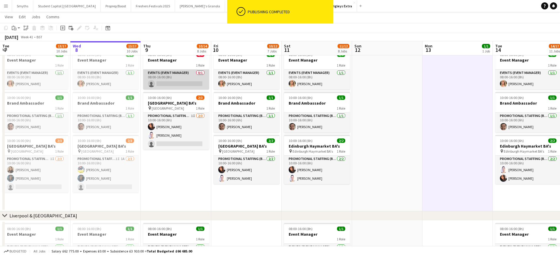
click at [195, 82] on app-card-role "Events (Event Manager) 0/1 08:00-16:00 (8h) single-neutral-actions" at bounding box center [176, 79] width 66 height 20
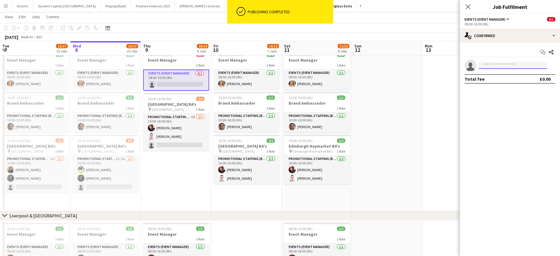
click at [490, 64] on input at bounding box center [512, 65] width 68 height 7
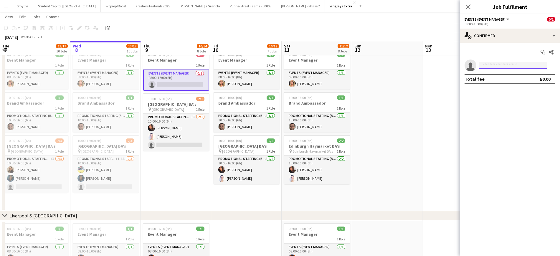
type input "*"
type input "***"
click at [492, 82] on span "[PHONE_NUMBER]" at bounding box center [512, 83] width 59 height 5
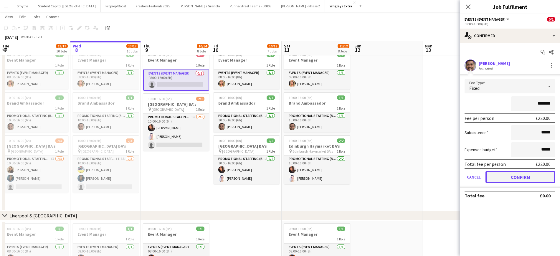
click at [520, 179] on button "Confirm" at bounding box center [520, 177] width 70 height 12
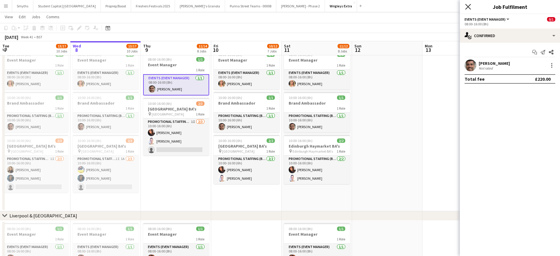
click at [465, 8] on icon "Close pop-in" at bounding box center [468, 7] width 6 height 6
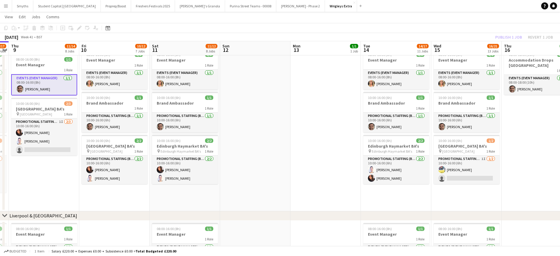
scroll to position [0, 204]
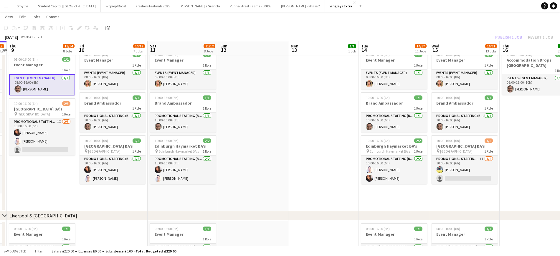
drag, startPoint x: 368, startPoint y: 159, endPoint x: 234, endPoint y: 159, distance: 133.9
click at [234, 159] on app-calendar-viewport "Mon 6 3/4 2 Jobs Tue 7 13/17 10 Jobs Wed 8 13/17 10 Jobs Thu 9 11/14 8 Jobs Fri…" at bounding box center [280, 146] width 560 height 807
click at [500, 37] on div "Publish 1 job Revert 1 job" at bounding box center [524, 37] width 72 height 8
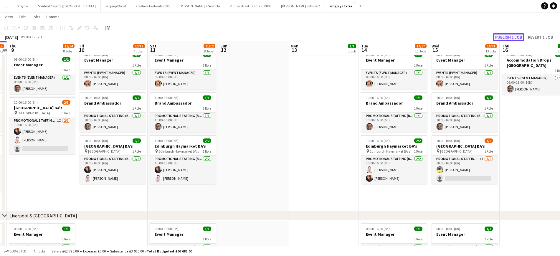
click at [500, 37] on button "Publish 1 job" at bounding box center [507, 37] width 31 height 8
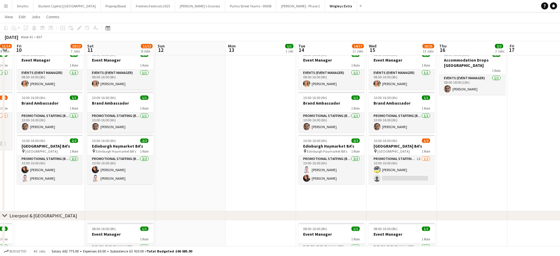
scroll to position [0, 125]
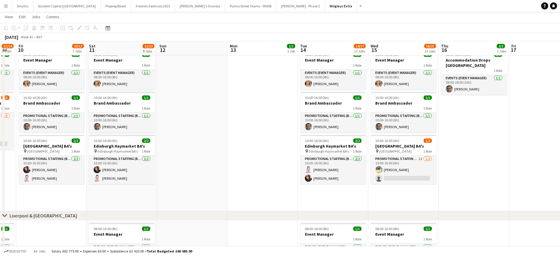
drag, startPoint x: 528, startPoint y: 129, endPoint x: 467, endPoint y: 137, distance: 61.4
click at [467, 137] on app-calendar-viewport "Wed 8 13/17 10 Jobs Thu 9 11/14 8 Jobs Fri 10 10/12 7 Jobs Sat 11 11/12 8 Jobs …" at bounding box center [280, 146] width 560 height 807
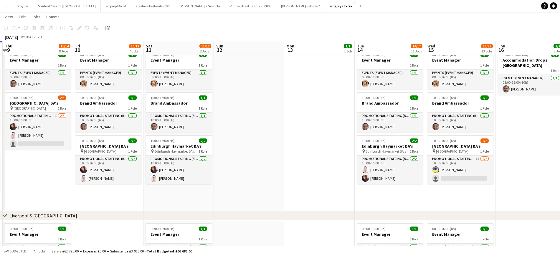
scroll to position [0, 209]
drag, startPoint x: 467, startPoint y: 137, endPoint x: 523, endPoint y: 117, distance: 59.9
click at [523, 117] on app-calendar-viewport "Mon 6 3/4 2 Jobs Tue 7 13/17 10 Jobs Wed 8 13/17 10 Jobs Thu 9 11/14 8 Jobs Fri…" at bounding box center [280, 146] width 560 height 807
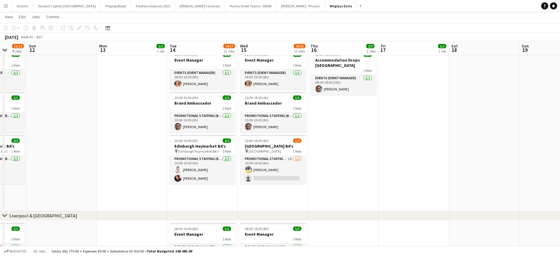
drag, startPoint x: 523, startPoint y: 117, endPoint x: 339, endPoint y: 130, distance: 185.0
click at [339, 130] on app-calendar-viewport "Thu 9 11/14 8 Jobs Fri 10 10/12 7 Jobs Sat 11 11/12 8 Jobs Sun 12 Mon 13 1/1 1 …" at bounding box center [280, 146] width 560 height 807
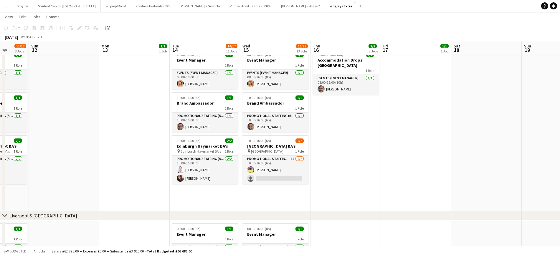
click at [339, 130] on app-date-cell "08:00-18:00 (10h) 1/1 Accommodation Drops Edinburgh 1 Role Events (Event Manage…" at bounding box center [345, 129] width 70 height 165
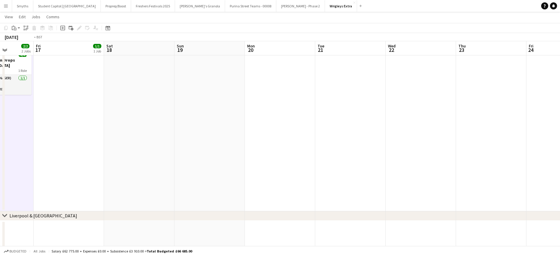
drag, startPoint x: 446, startPoint y: 160, endPoint x: 416, endPoint y: 152, distance: 30.9
click at [416, 152] on app-calendar-viewport "Wed 15 16/21 13 Jobs Thu 16 2/2 2 Jobs Fri 17 1/1 1 Job Sat 18 Sun 19 Mon 20 Tu…" at bounding box center [280, 146] width 560 height 807
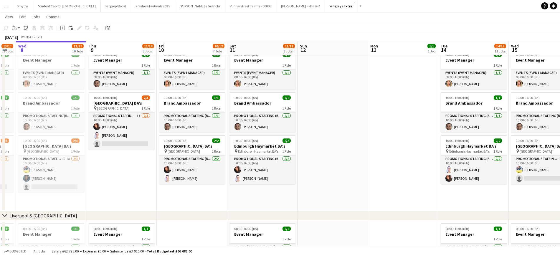
scroll to position [0, 198]
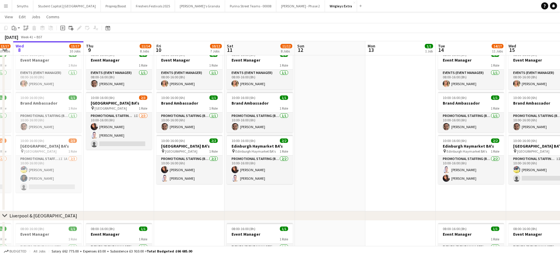
drag, startPoint x: 77, startPoint y: 134, endPoint x: 373, endPoint y: 110, distance: 296.7
click at [373, 110] on app-calendar-viewport "Sun 5 3/4 2 Jobs Mon 6 3/4 2 Jobs Tue 7 13/17 10 Jobs Wed 8 13/17 10 Jobs Thu 9…" at bounding box center [280, 146] width 560 height 807
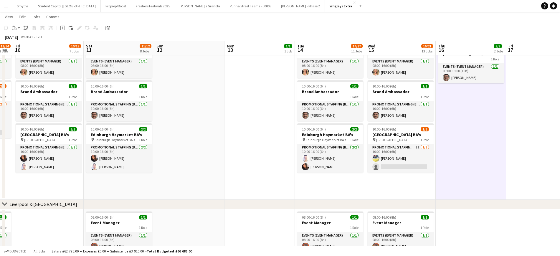
scroll to position [0, 230]
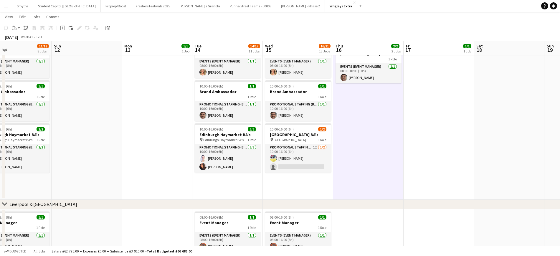
drag, startPoint x: 421, startPoint y: 119, endPoint x: 178, endPoint y: 111, distance: 243.3
click at [178, 111] on app-calendar-viewport "Wed 8 13/17 10 Jobs Thu 9 11/14 8 Jobs Fri 10 10/12 7 Jobs Sat 11 11/12 8 Jobs …" at bounding box center [280, 134] width 560 height 807
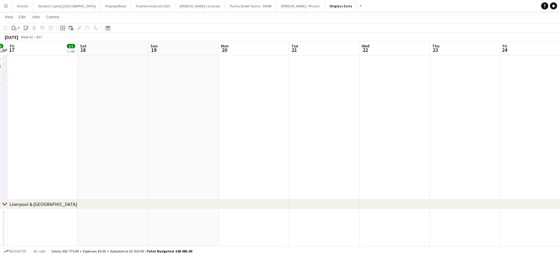
drag, startPoint x: 452, startPoint y: 138, endPoint x: 56, endPoint y: 127, distance: 396.0
click at [56, 127] on app-calendar-viewport "Tue 14 14/17 11 Jobs Wed 15 16/21 13 Jobs Thu 16 2/2 2 Jobs Fri 17 1/1 1 Job Sa…" at bounding box center [280, 134] width 560 height 807
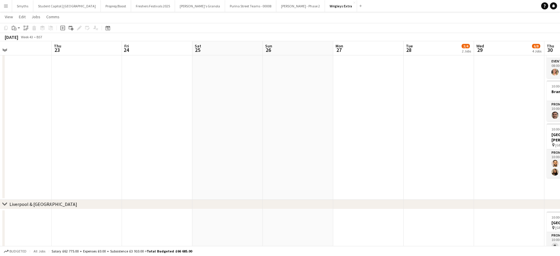
scroll to position [0, 160]
drag, startPoint x: 396, startPoint y: 132, endPoint x: 18, endPoint y: 94, distance: 380.2
click at [18, 94] on app-calendar-viewport "Mon 20 Tue 21 Wed 22 Thu 23 Fri 24 Sat 25 Sun 26 Mon 27 Tue 28 3/4 2 Jobs Wed 2…" at bounding box center [280, 134] width 560 height 807
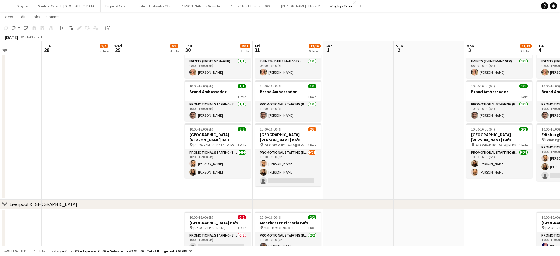
scroll to position [0, 170]
drag, startPoint x: 399, startPoint y: 88, endPoint x: 37, endPoint y: 68, distance: 362.9
click at [37, 68] on app-calendar-viewport "Sat 25 Sun 26 Mon 27 Tue 28 3/4 2 Jobs Wed 29 6/8 4 Jobs Thu 30 8/11 7 Jobs Fri…" at bounding box center [280, 134] width 560 height 807
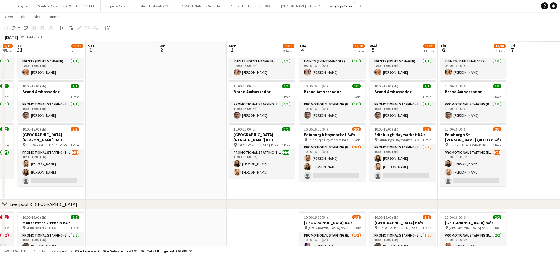
scroll to position [0, 199]
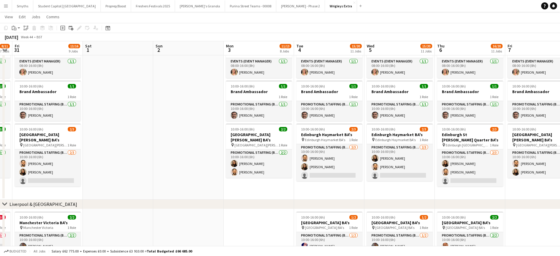
drag, startPoint x: 393, startPoint y: 166, endPoint x: 153, endPoint y: 135, distance: 241.4
click at [153, 135] on app-calendar-viewport "Tue 28 3/4 2 Jobs Wed 29 6/8 4 Jobs Thu 30 8/11 7 Jobs Fri 31 13/16 9 Jobs Sat …" at bounding box center [280, 134] width 560 height 807
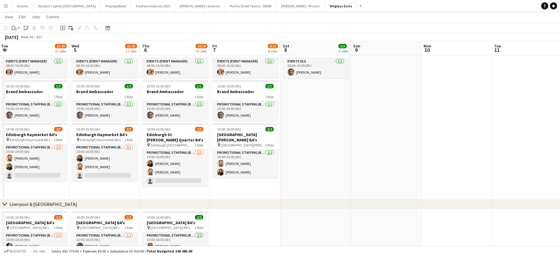
scroll to position [0, 213]
drag, startPoint x: 535, startPoint y: 188, endPoint x: 240, endPoint y: 162, distance: 296.7
click at [240, 162] on app-calendar-viewport "Sat 1 Sun 2 Mon 3 11/13 8 Jobs Tue 4 15/20 11 Jobs Wed 5 15/20 11 Jobs Thu 6 16…" at bounding box center [280, 134] width 560 height 807
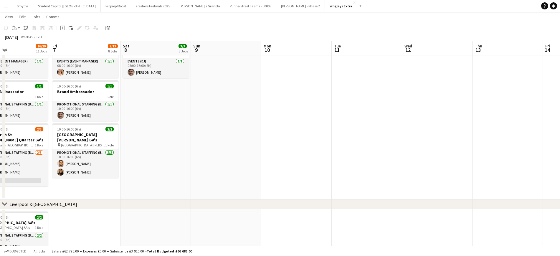
drag, startPoint x: 510, startPoint y: 170, endPoint x: 512, endPoint y: 157, distance: 13.1
click at [512, 157] on app-calendar-viewport "Tue 4 15/20 11 Jobs Wed 5 15/20 11 Jobs Thu 6 16/20 11 Jobs Fri 7 9/13 8 Jobs S…" at bounding box center [280, 134] width 560 height 807
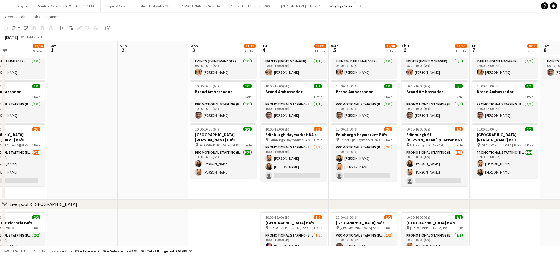
scroll to position [0, 159]
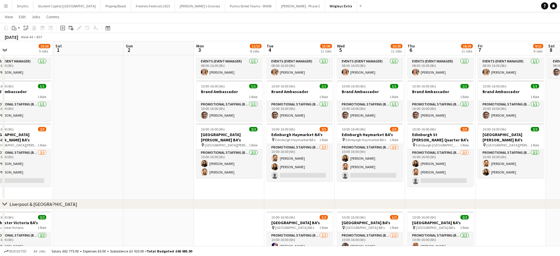
drag, startPoint x: 164, startPoint y: 193, endPoint x: 427, endPoint y: 181, distance: 263.4
click at [427, 181] on app-calendar-viewport "Wed 29 6/8 4 Jobs Thu 30 8/11 7 Jobs Fri 31 13/16 9 Jobs Sat 1 Sun 2 Mon 3 11/1…" at bounding box center [280, 134] width 560 height 807
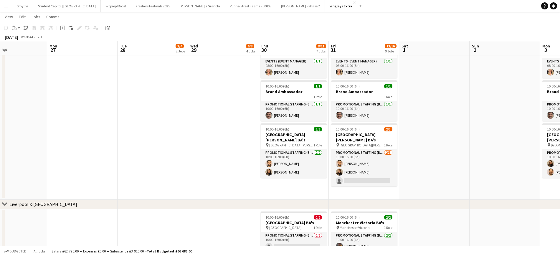
scroll to position [0, 164]
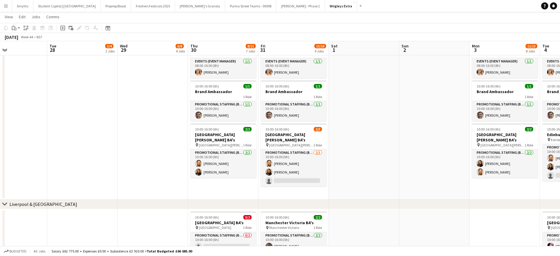
drag, startPoint x: 167, startPoint y: 141, endPoint x: 443, endPoint y: 133, distance: 276.5
click at [443, 133] on app-calendar-viewport "Sat 25 Sun 26 Mon 27 Tue 28 3/4 2 Jobs Wed 29 6/8 4 Jobs Thu 30 8/11 7 Jobs Fri…" at bounding box center [280, 134] width 560 height 807
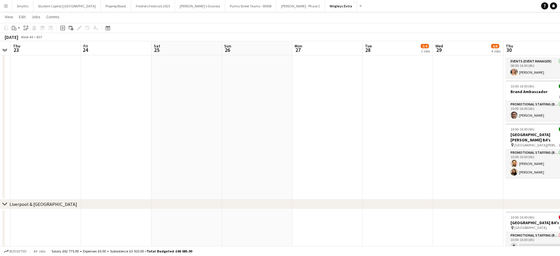
drag, startPoint x: 135, startPoint y: 128, endPoint x: 452, endPoint y: 114, distance: 317.0
click at [452, 114] on app-calendar-viewport "Tue 21 Wed 22 Thu 23 Fri 24 Sat 25 Sun 26 Mon 27 Tue 28 3/4 2 Jobs Wed 29 6/8 4…" at bounding box center [280, 134] width 560 height 807
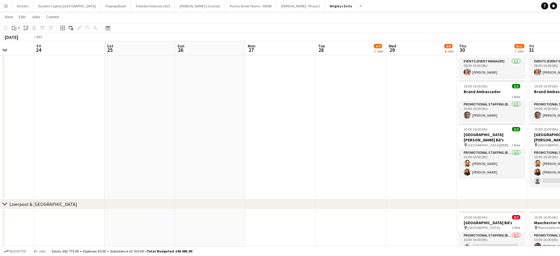
drag, startPoint x: 181, startPoint y: 127, endPoint x: 485, endPoint y: 127, distance: 303.5
click at [485, 127] on app-calendar-viewport "Tue 21 Wed 22 Thu 23 Fri 24 Sat 25 Sun 26 Mon 27 Tue 28 3/4 2 Jobs Wed 29 6/8 4…" at bounding box center [280, 134] width 560 height 807
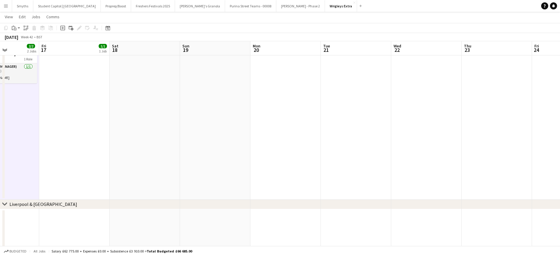
drag, startPoint x: 225, startPoint y: 138, endPoint x: 511, endPoint y: 150, distance: 286.6
click at [511, 150] on app-calendar-viewport "Tue 14 14/17 11 Jobs Wed 15 16/21 13 Jobs Thu 16 2/2 2 Jobs Fri 17 1/1 1 Job Sa…" at bounding box center [280, 134] width 560 height 807
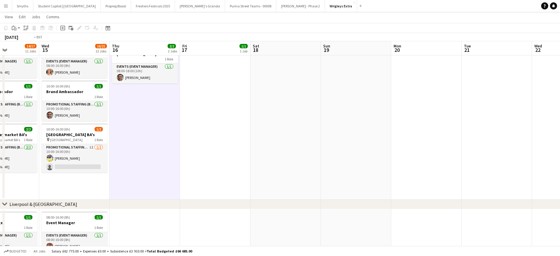
scroll to position [0, 150]
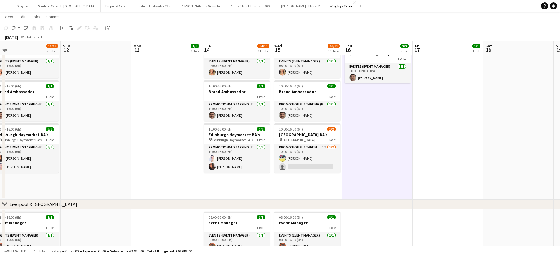
drag, startPoint x: 248, startPoint y: 159, endPoint x: 480, endPoint y: 165, distance: 232.6
click at [480, 165] on app-calendar-viewport "Thu 9 11/14 8 Jobs Fri 10 10/12 7 Jobs Sat 11 11/12 8 Jobs Sun 12 Mon 13 1/1 1 …" at bounding box center [280, 134] width 560 height 807
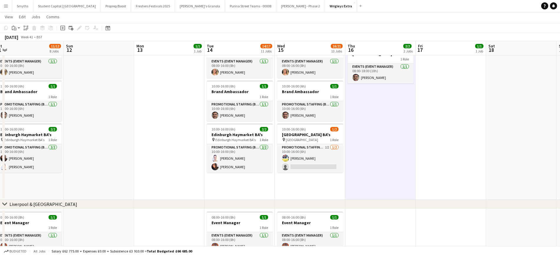
scroll to position [0, 147]
drag, startPoint x: 143, startPoint y: 162, endPoint x: 146, endPoint y: 164, distance: 3.6
click at [146, 164] on app-calendar-viewport "Thu 9 11/14 8 Jobs Fri 10 10/12 7 Jobs Sat 11 11/12 8 Jobs Sun 12 Mon 13 1/1 1 …" at bounding box center [280, 134] width 560 height 807
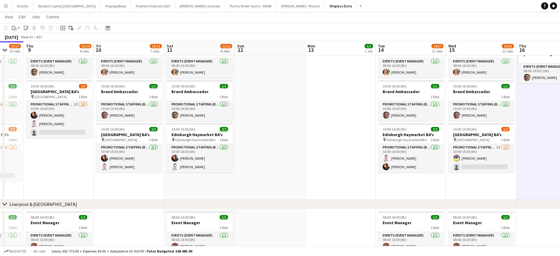
drag, startPoint x: 151, startPoint y: 166, endPoint x: 324, endPoint y: 144, distance: 173.9
click at [324, 144] on app-calendar-viewport "Tue 7 13/17 10 Jobs Wed 8 13/17 10 Jobs Thu 9 11/14 8 Jobs Fri 10 10/12 7 Jobs …" at bounding box center [280, 134] width 560 height 807
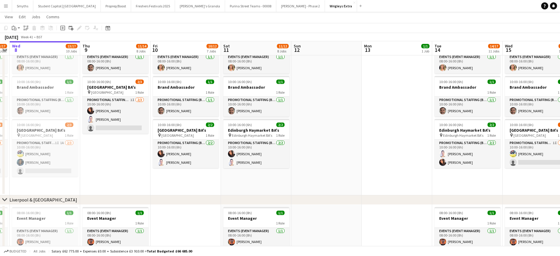
scroll to position [0, 128]
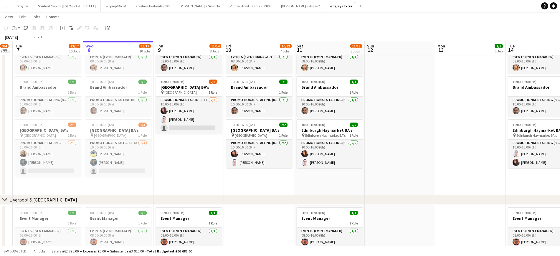
drag, startPoint x: 306, startPoint y: 150, endPoint x: 529, endPoint y: 117, distance: 226.1
click at [529, 117] on app-calendar-viewport "Sun 5 3/4 2 Jobs Mon 6 3/4 2 Jobs Tue 7 13/17 10 Jobs Wed 8 13/17 10 Jobs Thu 9…" at bounding box center [280, 130] width 560 height 807
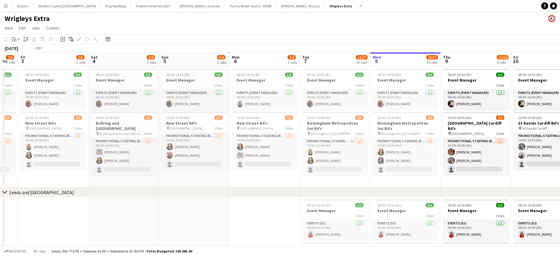
scroll to position [0, 175]
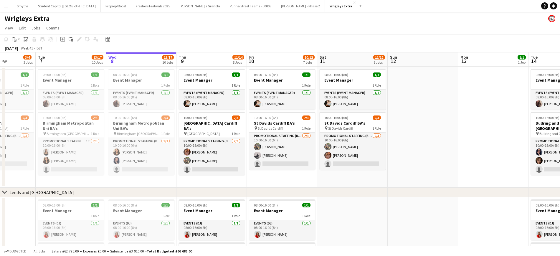
drag, startPoint x: 332, startPoint y: 156, endPoint x: 260, endPoint y: 142, distance: 73.6
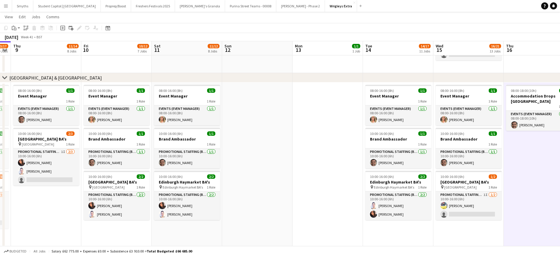
scroll to position [0, 202]
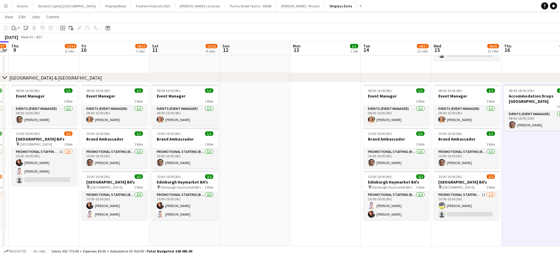
drag, startPoint x: 443, startPoint y: 198, endPoint x: 275, endPoint y: 195, distance: 167.5
click at [275, 195] on app-calendar-viewport "Mon 6 3/4 2 Jobs Tue 7 13/17 10 Jobs Wed 8 13/17 10 Jobs Thu 9 11/14 8 Jobs Fri…" at bounding box center [280, 182] width 560 height 807
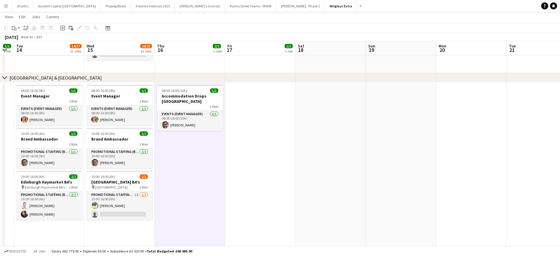
drag, startPoint x: 539, startPoint y: 191, endPoint x: 192, endPoint y: 192, distance: 346.7
click at [192, 192] on app-calendar-viewport "Sat 11 11/12 8 Jobs Sun 12 Mon 13 1/1 1 Job Tue 14 14/17 11 Jobs Wed 15 16/21 1…" at bounding box center [280, 182] width 560 height 807
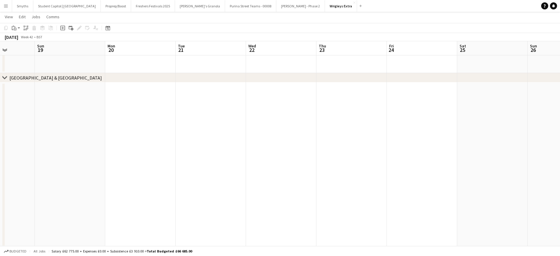
drag, startPoint x: 440, startPoint y: 191, endPoint x: 108, endPoint y: 185, distance: 331.8
click at [108, 185] on app-calendar-viewport "Thu 16 2/2 2 Jobs Fri 17 1/1 1 Job Sat 18 Sun 19 Mon 20 Tue 21 Wed 22 Thu 23 Fr…" at bounding box center [280, 182] width 560 height 807
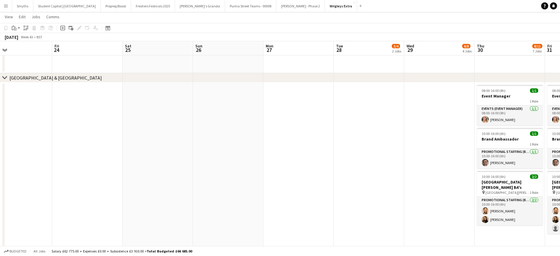
drag, startPoint x: 361, startPoint y: 207, endPoint x: 28, endPoint y: 168, distance: 335.5
click at [28, 168] on app-calendar-viewport "Tue 21 Wed 22 Thu 23 Fri 24 Sat 25 Sun 26 Mon 27 Tue 28 3/4 2 Jobs Wed 29 6/8 4…" at bounding box center [280, 182] width 560 height 807
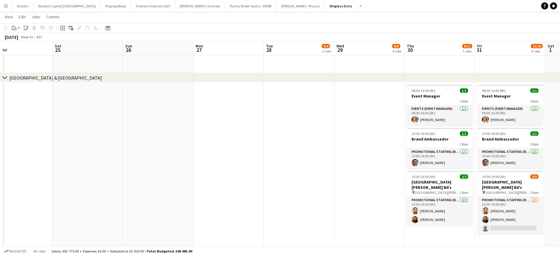
scroll to position [0, 193]
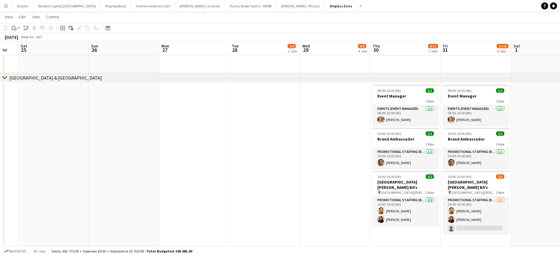
drag, startPoint x: 267, startPoint y: 201, endPoint x: 22, endPoint y: 174, distance: 246.6
click at [22, 174] on app-calendar-viewport "Wed 22 Thu 23 Fri 24 Sat 25 Sun 26 Mon 27 Tue 28 3/4 2 Jobs Wed 29 6/8 4 Jobs T…" at bounding box center [280, 182] width 560 height 807
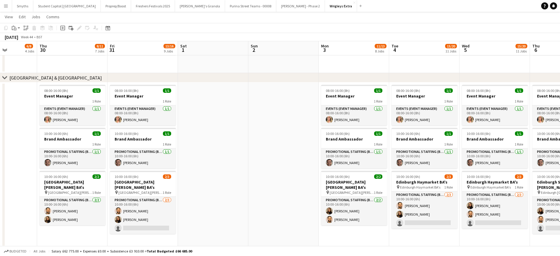
scroll to position [0, 174]
drag, startPoint x: 413, startPoint y: 180, endPoint x: 221, endPoint y: 176, distance: 191.9
click at [221, 176] on app-calendar-viewport "Mon 27 Tue 28 3/4 2 Jobs Wed 29 6/8 4 Jobs Thu 30 8/11 7 Jobs Fri 31 13/16 9 Jo…" at bounding box center [280, 182] width 560 height 807
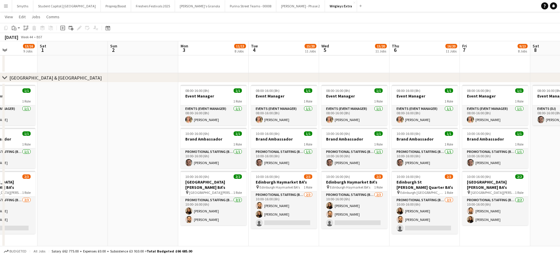
scroll to position [0, 189]
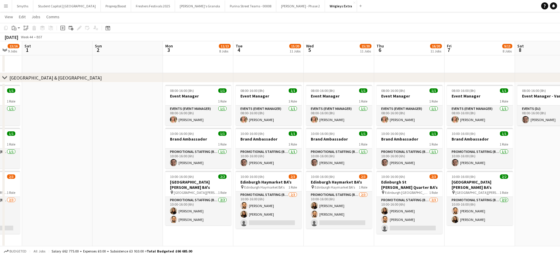
drag, startPoint x: 276, startPoint y: 173, endPoint x: 120, endPoint y: 168, distance: 156.1
click at [120, 168] on app-calendar-viewport "Wed 29 6/8 4 Jobs Thu 30 8/11 7 Jobs Fri 31 13/16 9 Jobs Sat 1 Sun 2 Mon 3 11/1…" at bounding box center [280, 182] width 560 height 807
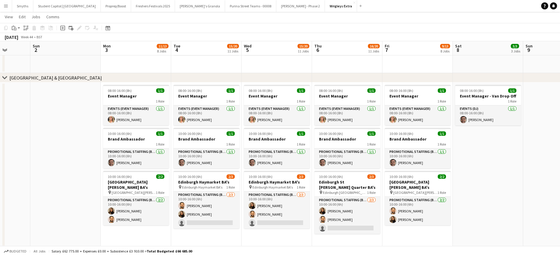
scroll to position [0, 162]
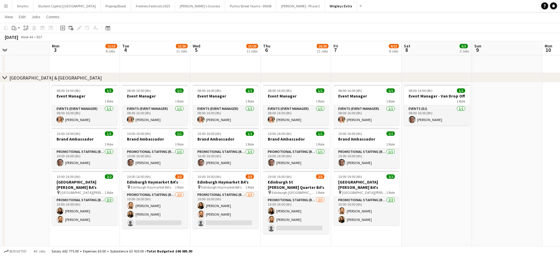
drag, startPoint x: 541, startPoint y: 178, endPoint x: 428, endPoint y: 177, distance: 113.3
click at [428, 177] on app-calendar-viewport "Fri 31 13/16 9 Jobs Sat 1 Sun 2 Mon 3 11/13 8 Jobs Tue 4 15/20 11 Jobs Wed 5 15…" at bounding box center [280, 182] width 560 height 807
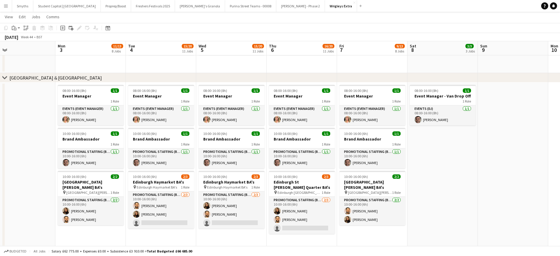
drag, startPoint x: 428, startPoint y: 177, endPoint x: 565, endPoint y: 155, distance: 138.6
click at [560, 155] on html "Menu Boards Boards Boards All jobs Status Workforce Workforce My Workforce Recr…" at bounding box center [280, 176] width 560 height 840
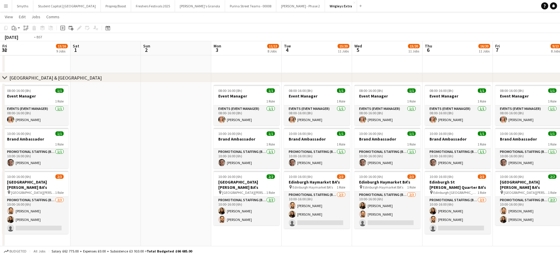
drag, startPoint x: 42, startPoint y: 147, endPoint x: 549, endPoint y: 166, distance: 507.5
click at [549, 166] on app-calendar-viewport "Fri 31 13/16 9 Jobs Sat 1 Sun 2 Mon 3 11/13 8 Jobs Tue 4 15/20 11 Jobs Wed 5 15…" at bounding box center [280, 182] width 560 height 807
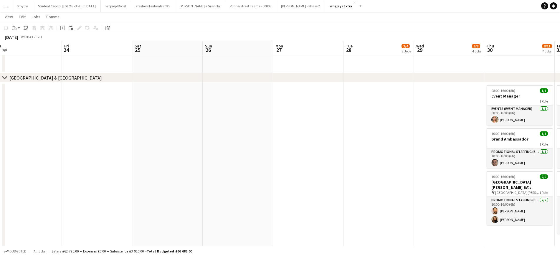
scroll to position [0, 148]
drag, startPoint x: 206, startPoint y: 168, endPoint x: 565, endPoint y: 143, distance: 359.9
click at [560, 143] on html "Menu Boards Boards Boards All jobs Status Workforce Workforce My Workforce Recr…" at bounding box center [280, 176] width 560 height 840
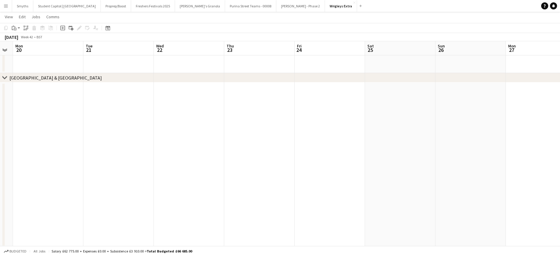
drag, startPoint x: 216, startPoint y: 132, endPoint x: 565, endPoint y: 94, distance: 350.3
click at [560, 94] on html "Menu Boards Boards Boards All jobs Status Workforce Workforce My Workforce Recr…" at bounding box center [280, 176] width 560 height 840
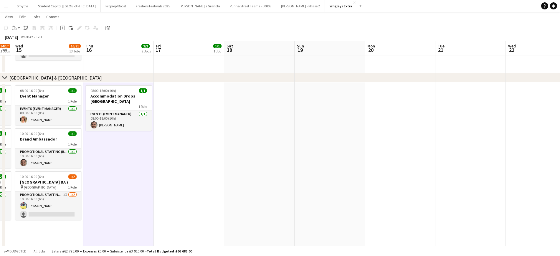
scroll to position [0, 160]
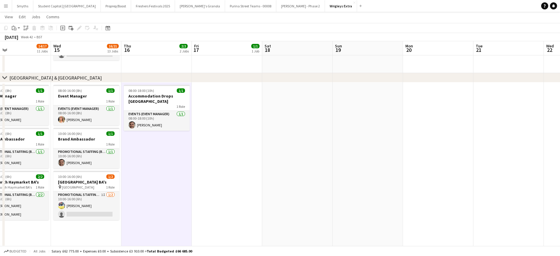
drag, startPoint x: 221, startPoint y: 119, endPoint x: 564, endPoint y: 107, distance: 343.7
click at [560, 107] on html "Menu Boards Boards Boards All jobs Status Workforce Workforce My Workforce Recr…" at bounding box center [280, 176] width 560 height 840
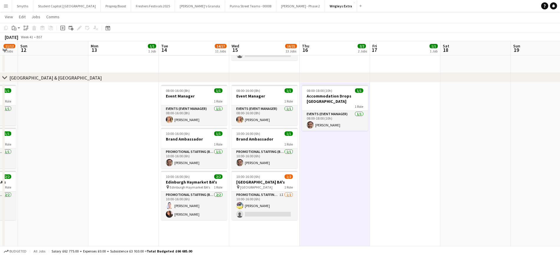
scroll to position [0, 118]
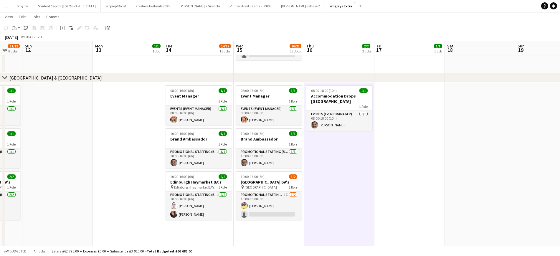
drag, startPoint x: 394, startPoint y: 131, endPoint x: 506, endPoint y: 113, distance: 113.6
click at [506, 113] on app-calendar-viewport "Fri 10 10/12 7 Jobs Sat 11 11/12 8 Jobs Sun 12 Mon 13 1/1 1 Job Tue 14 14/17 11…" at bounding box center [280, 182] width 560 height 807
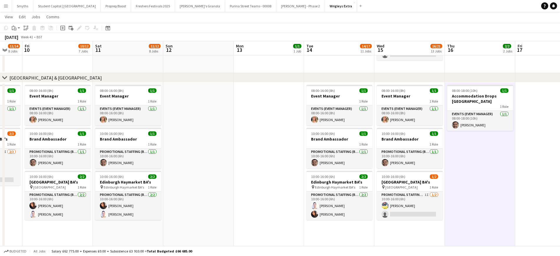
scroll to position [0, 175]
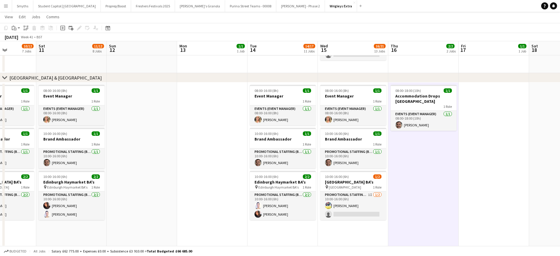
drag, startPoint x: 119, startPoint y: 163, endPoint x: 203, endPoint y: 155, distance: 84.6
click at [203, 155] on app-calendar-viewport "Wed 8 13/17 10 Jobs Thu 9 11/14 8 Jobs Fri 10 10/12 7 Jobs Sat 11 11/12 8 Jobs …" at bounding box center [280, 182] width 560 height 807
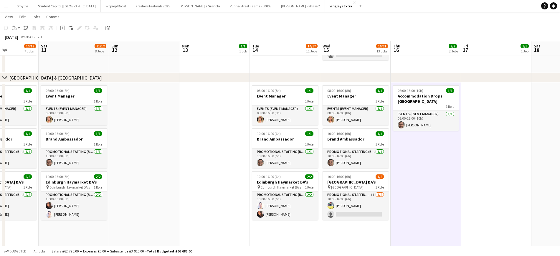
scroll to position [0, 172]
click at [204, 156] on app-calendar-viewport "Wed 8 13/17 10 Jobs Thu 9 11/14 8 Jobs Fri 10 10/12 7 Jobs Sat 11 11/12 8 Jobs …" at bounding box center [280, 182] width 560 height 807
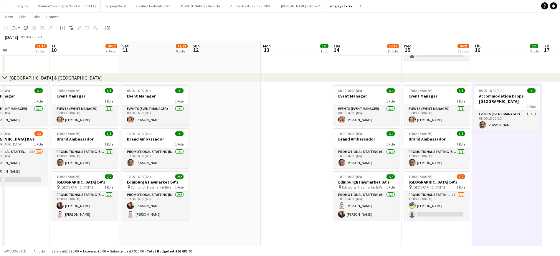
scroll to position [0, 157]
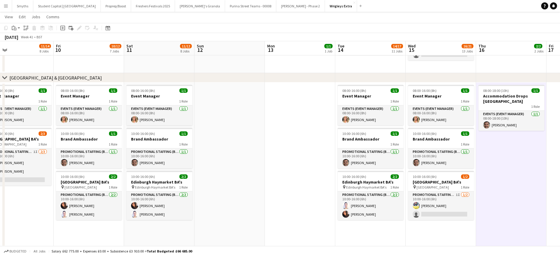
drag, startPoint x: 204, startPoint y: 156, endPoint x: 291, endPoint y: 152, distance: 86.6
click at [291, 152] on app-calendar-viewport "Tue 7 13/17 10 Jobs Wed 8 13/17 10 Jobs Thu 9 11/14 8 Jobs Fri 10 10/12 7 Jobs …" at bounding box center [280, 182] width 560 height 807
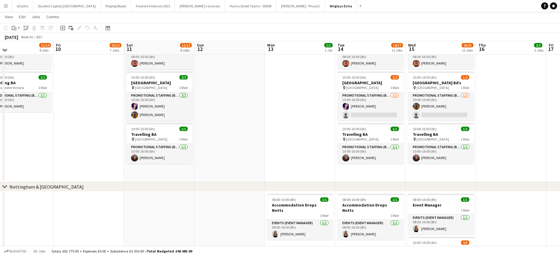
scroll to position [472, 0]
